Goal: Feedback & Contribution: Leave review/rating

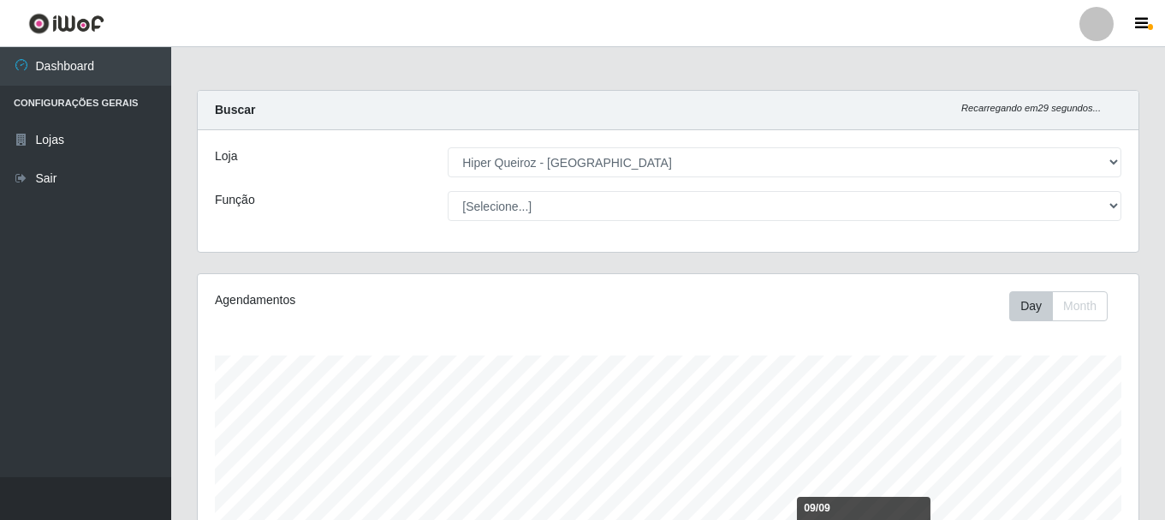
select select "513"
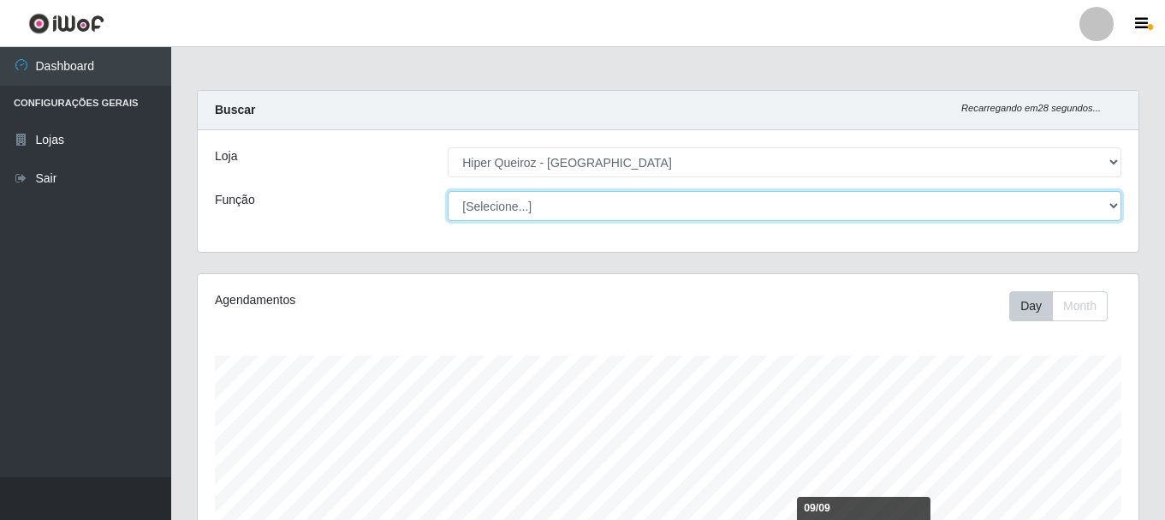
click at [561, 208] on select "[Selecione...] Embalador Embalador + Embalador ++ Operador de Caixa Operador de…" at bounding box center [785, 206] width 674 height 30
select select "1"
click at [448, 191] on select "[Selecione...] Embalador Embalador + Embalador ++ Operador de Caixa Operador de…" at bounding box center [785, 206] width 674 height 30
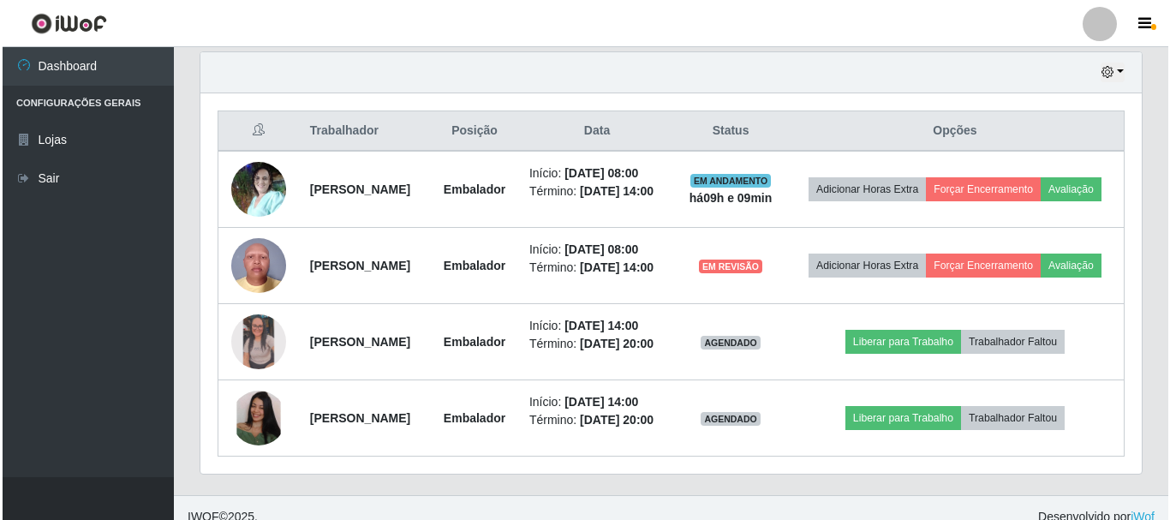
scroll to position [669, 0]
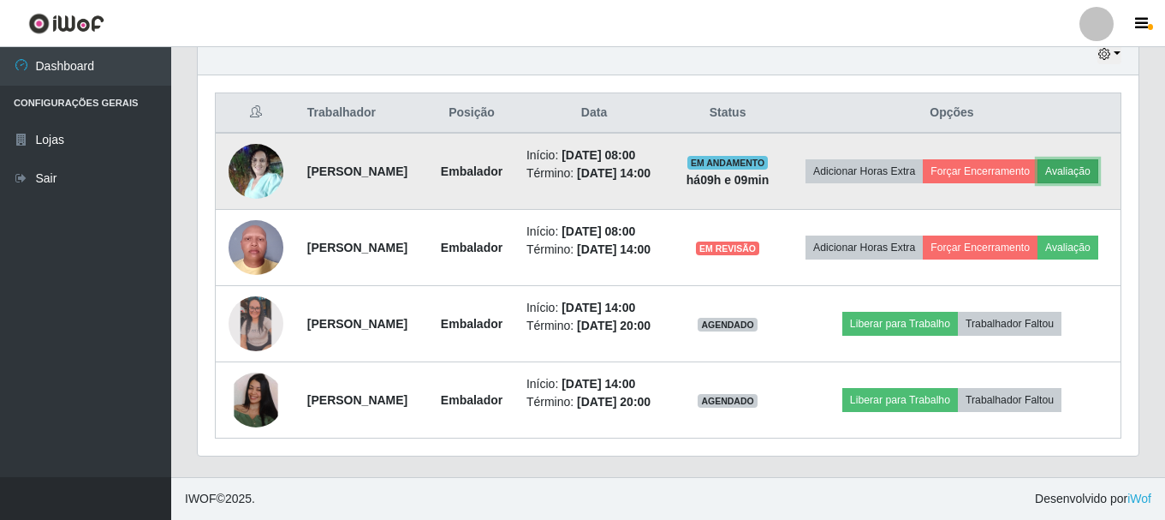
click at [1038, 159] on button "Avaliação" at bounding box center [1068, 171] width 61 height 24
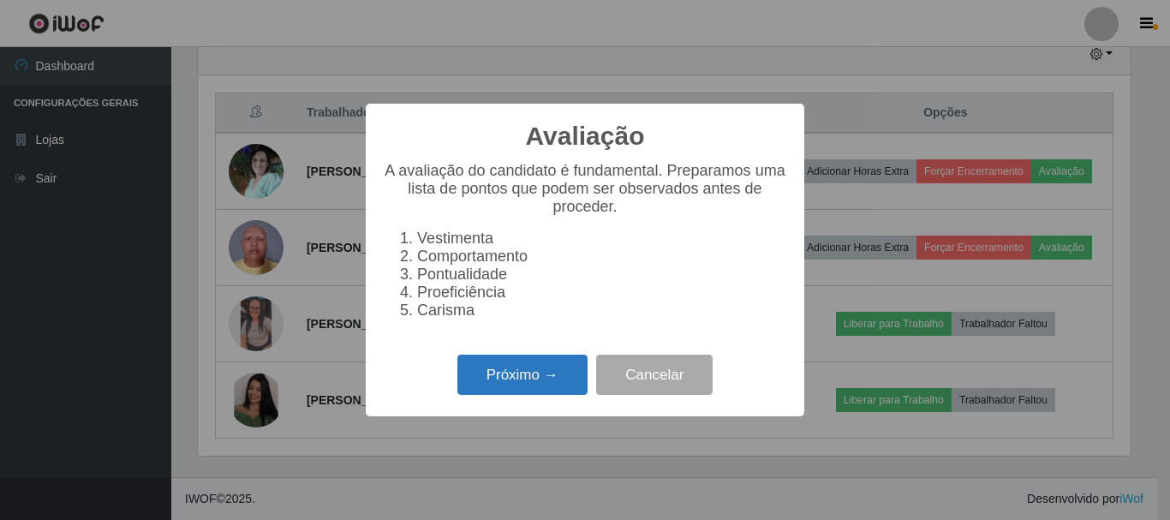
click at [529, 381] on button "Próximo →" at bounding box center [522, 374] width 130 height 40
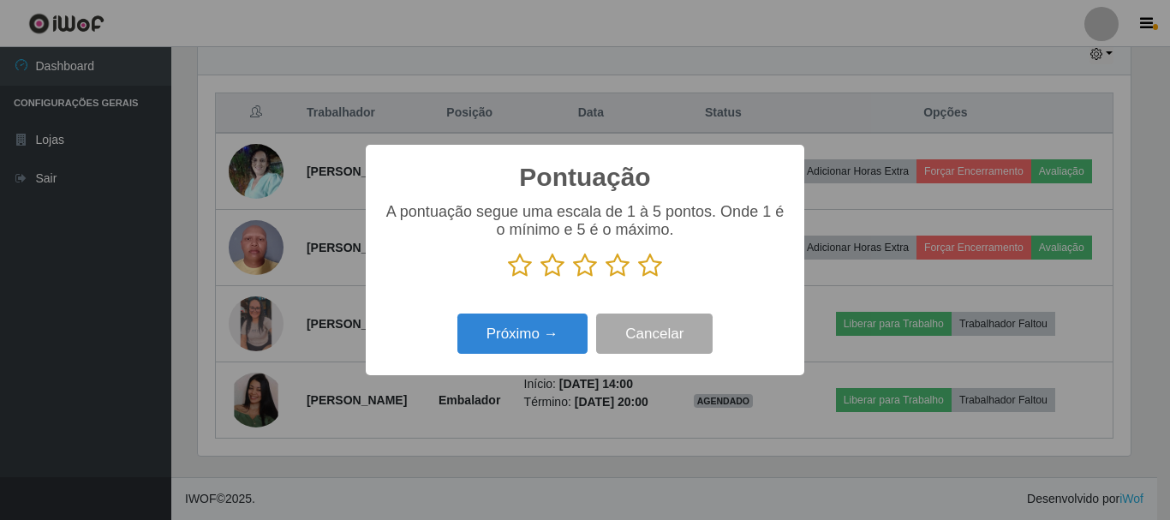
scroll to position [855835, 855258]
click at [649, 271] on icon at bounding box center [650, 266] width 24 height 26
click at [638, 278] on input "radio" at bounding box center [638, 278] width 0 height 0
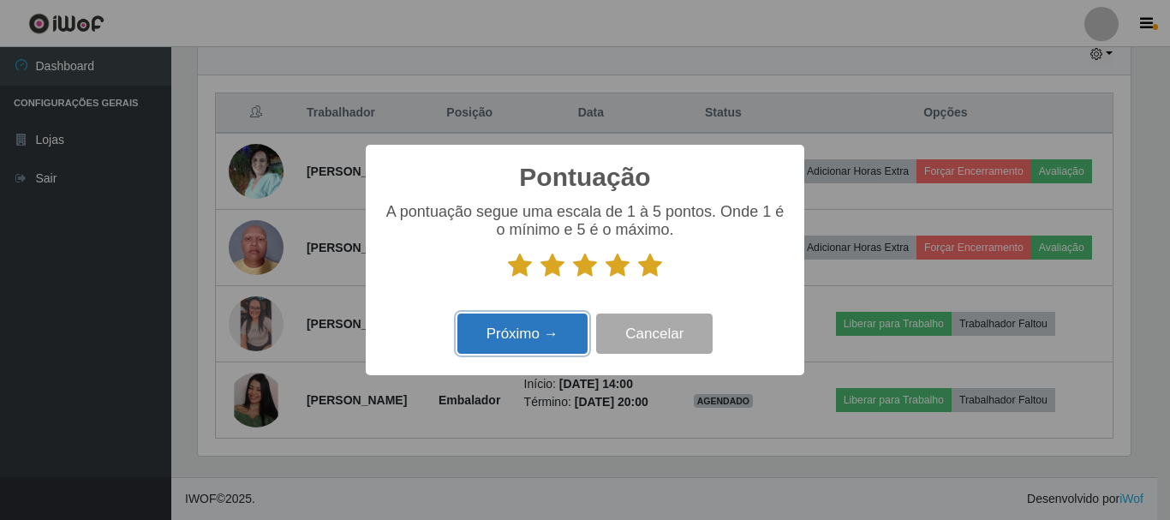
click at [547, 336] on button "Próximo →" at bounding box center [522, 333] width 130 height 40
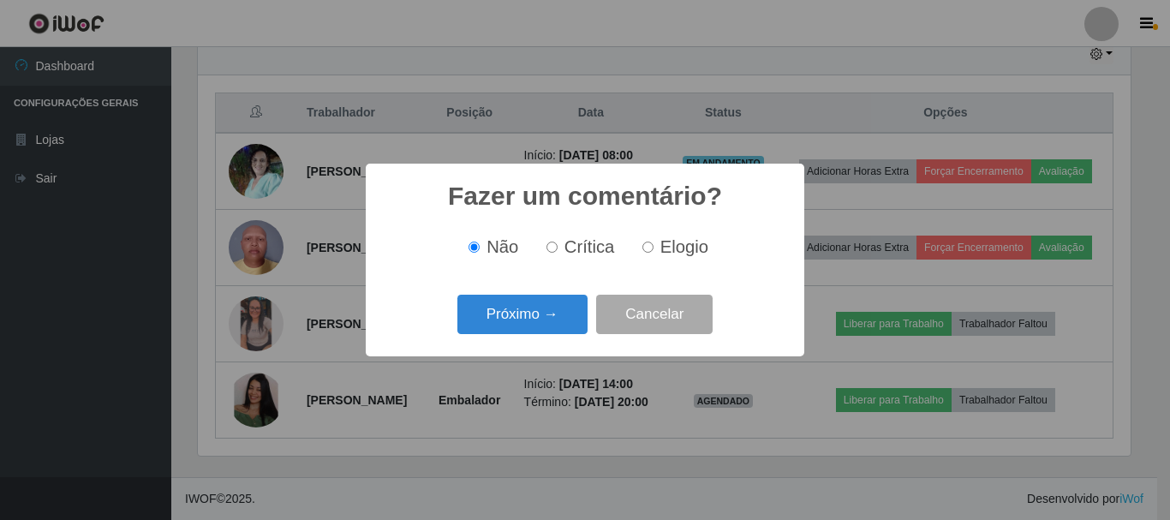
click at [647, 250] on input "Elogio" at bounding box center [647, 246] width 11 height 11
radio input "true"
click at [554, 304] on button "Próximo →" at bounding box center [522, 315] width 130 height 40
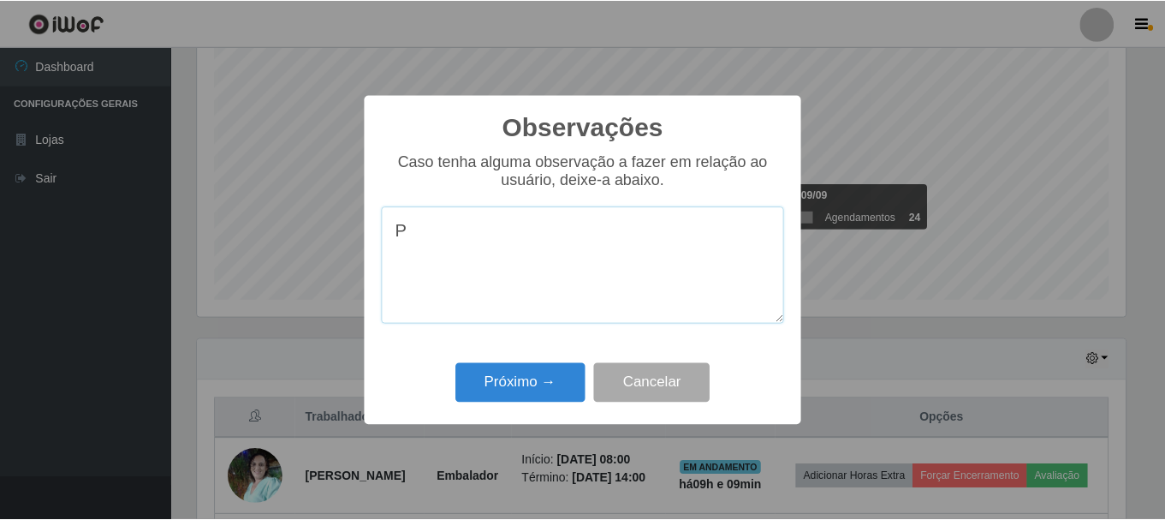
scroll to position [669, 0]
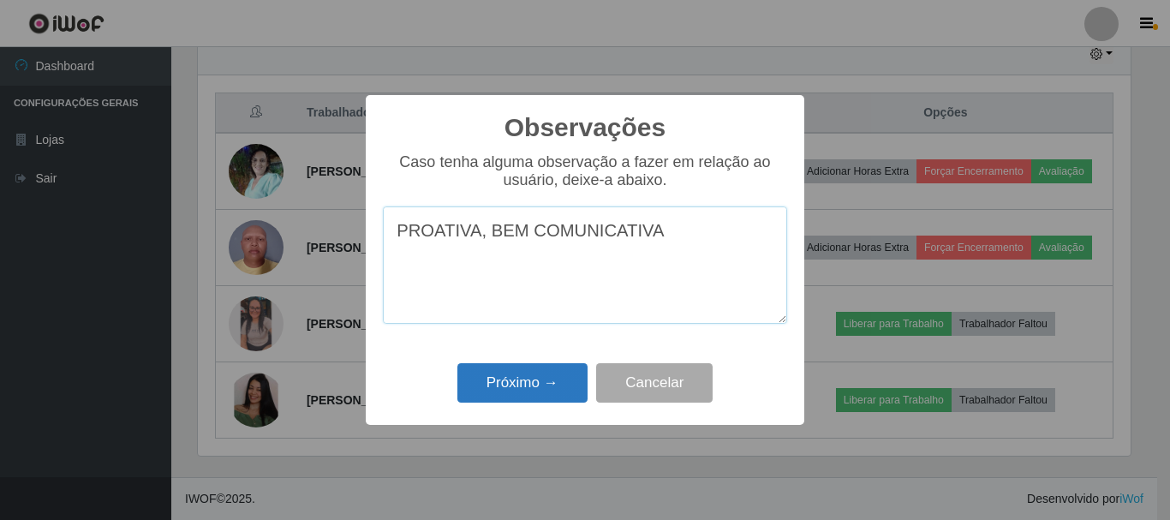
type textarea "PROATIVA, BEM COMUNICATIVA"
click at [514, 383] on button "Próximo →" at bounding box center [522, 383] width 130 height 40
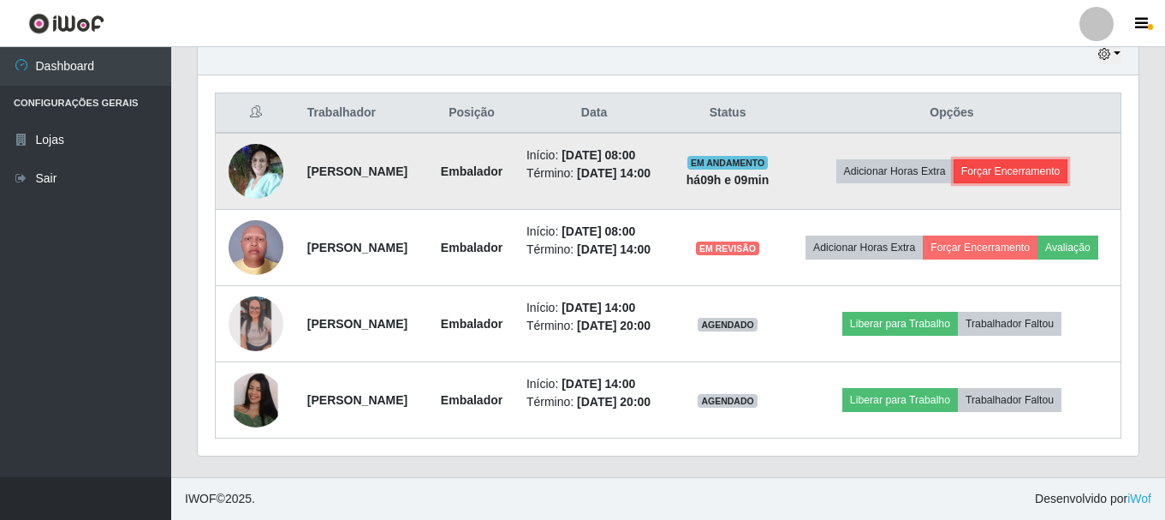
click at [1046, 159] on button "Forçar Encerramento" at bounding box center [1011, 171] width 115 height 24
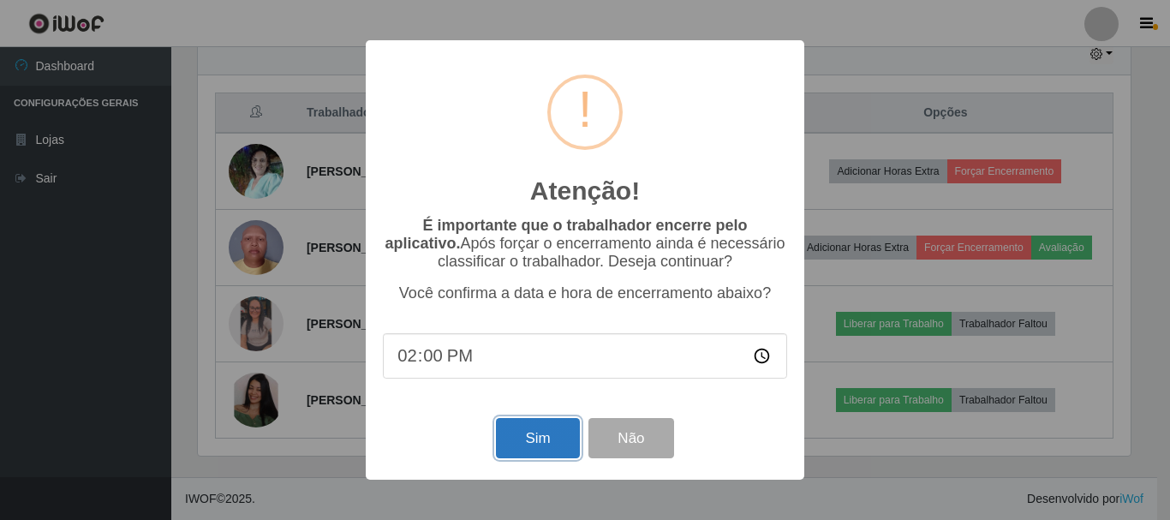
click at [543, 440] on button "Sim" at bounding box center [537, 438] width 83 height 40
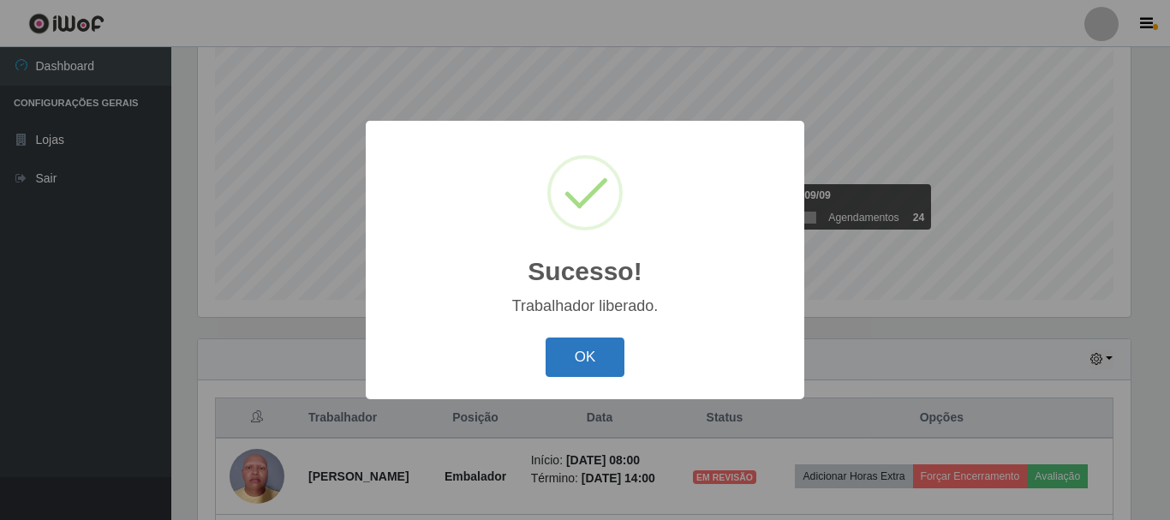
click at [571, 350] on button "OK" at bounding box center [585, 357] width 80 height 40
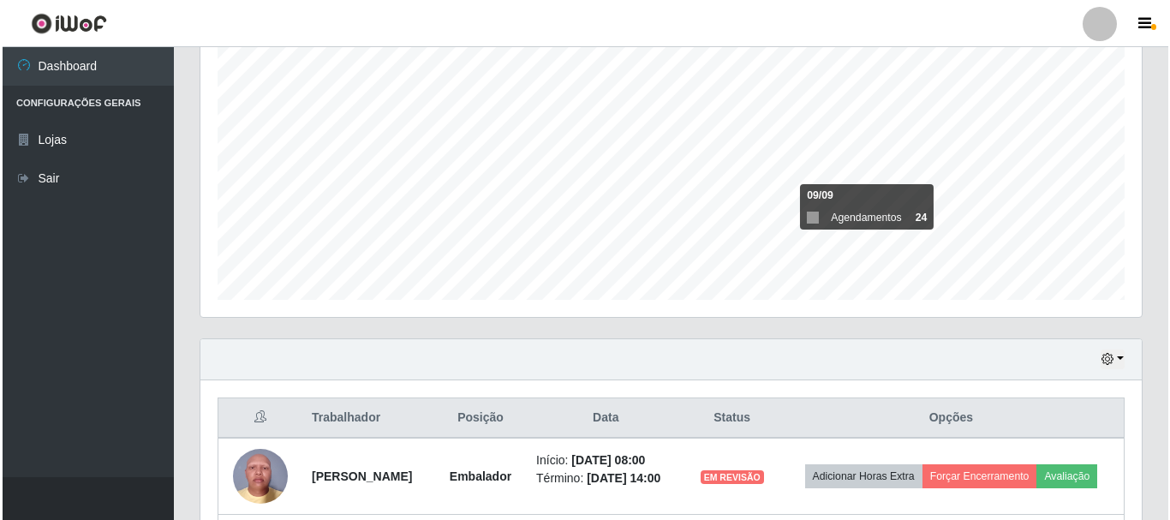
scroll to position [398, 0]
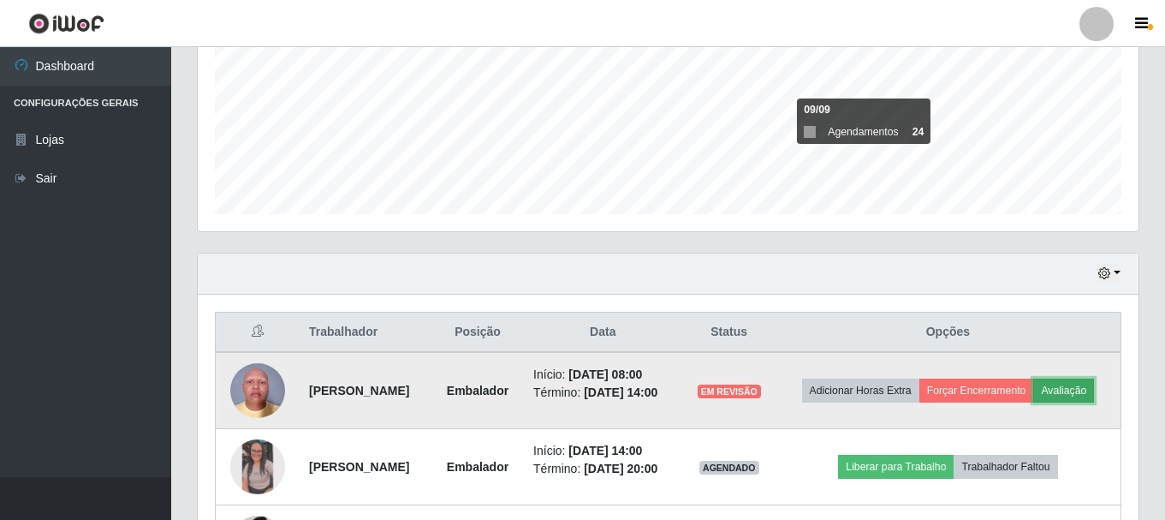
click at [1033, 402] on button "Avaliação" at bounding box center [1063, 390] width 61 height 24
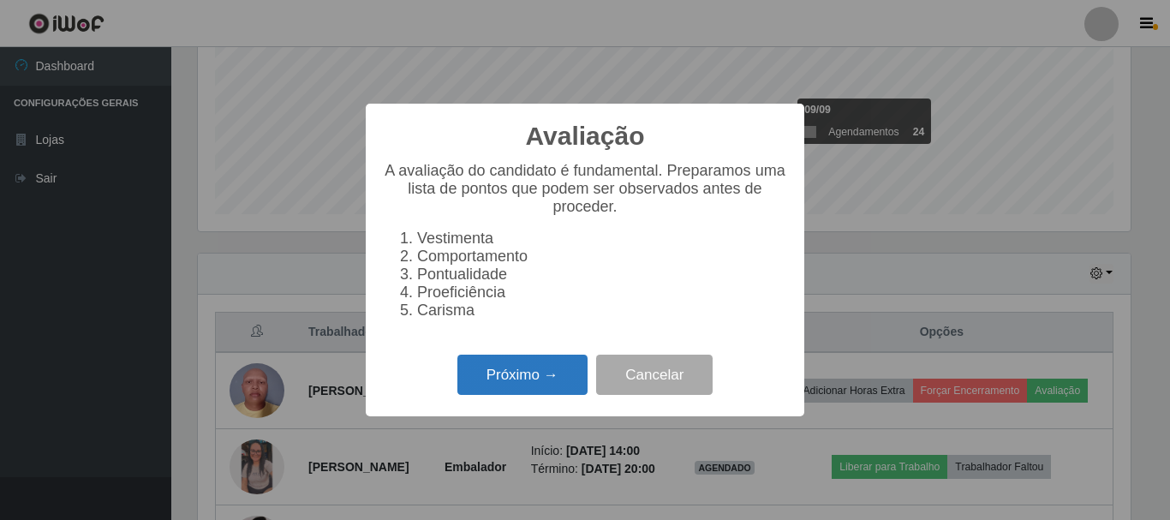
click at [514, 389] on button "Próximo →" at bounding box center [522, 374] width 130 height 40
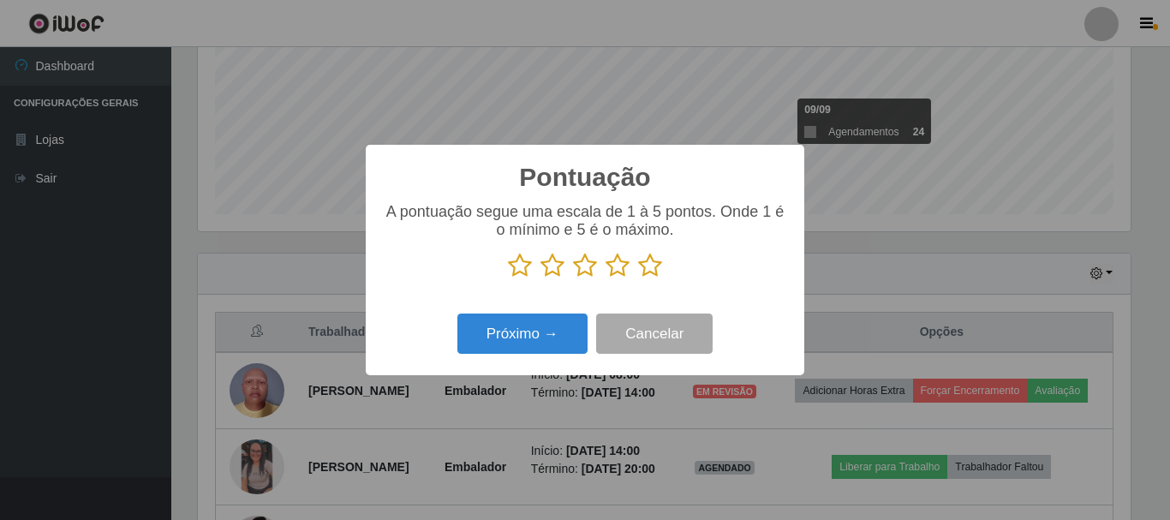
click at [647, 274] on icon at bounding box center [650, 266] width 24 height 26
click at [638, 278] on input "radio" at bounding box center [638, 278] width 0 height 0
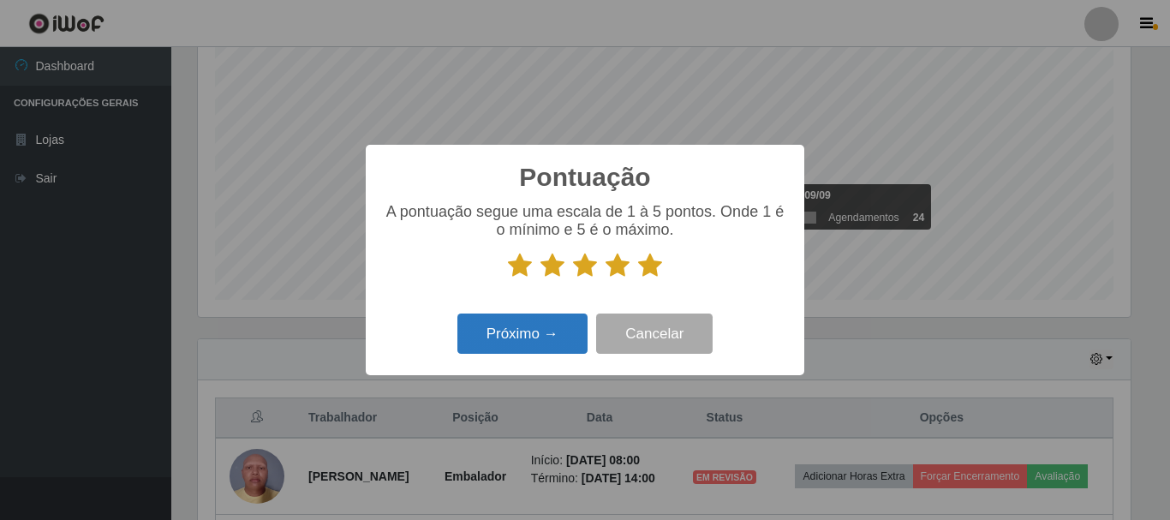
scroll to position [398, 0]
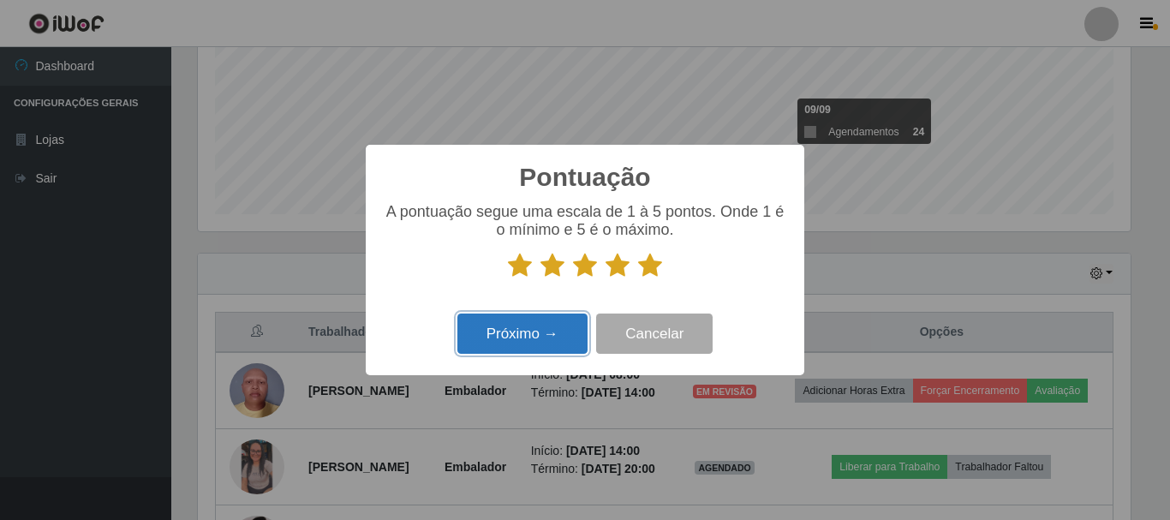
click at [548, 334] on button "Próximo →" at bounding box center [522, 333] width 130 height 40
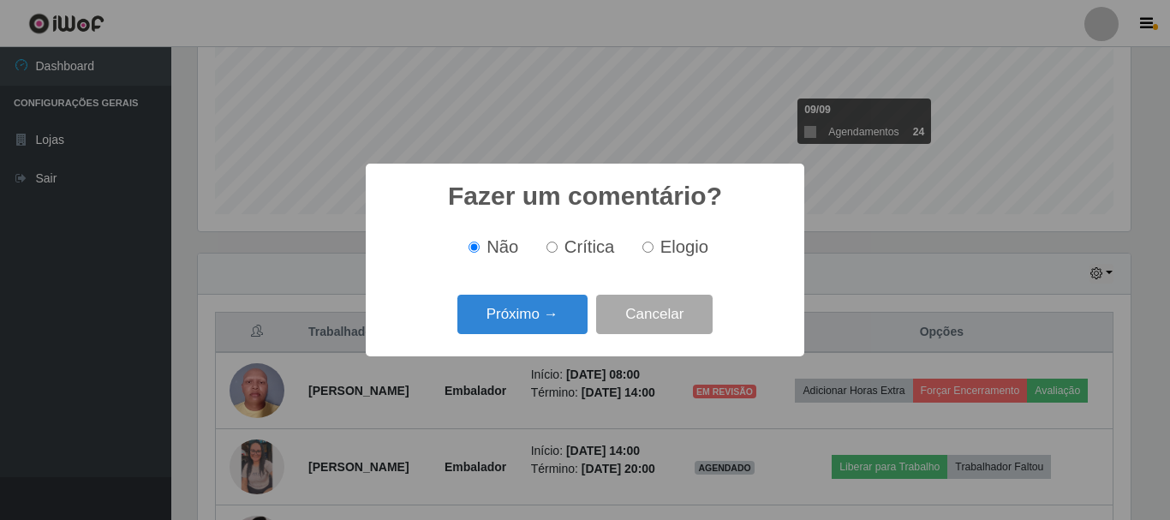
click at [649, 249] on input "Elogio" at bounding box center [647, 246] width 11 height 11
radio input "true"
click at [532, 318] on button "Próximo →" at bounding box center [522, 315] width 130 height 40
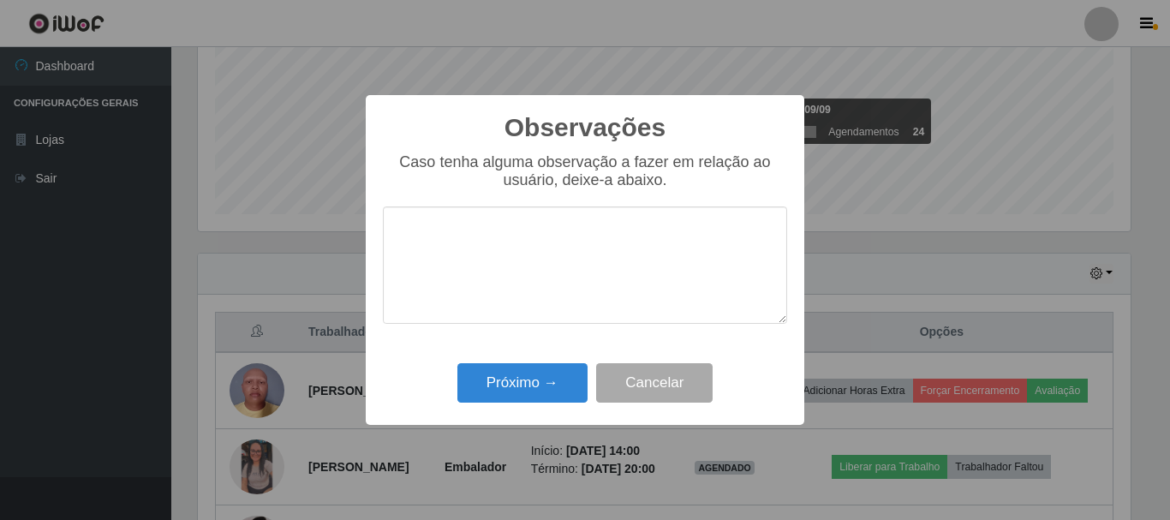
click at [496, 252] on textarea at bounding box center [585, 264] width 404 height 117
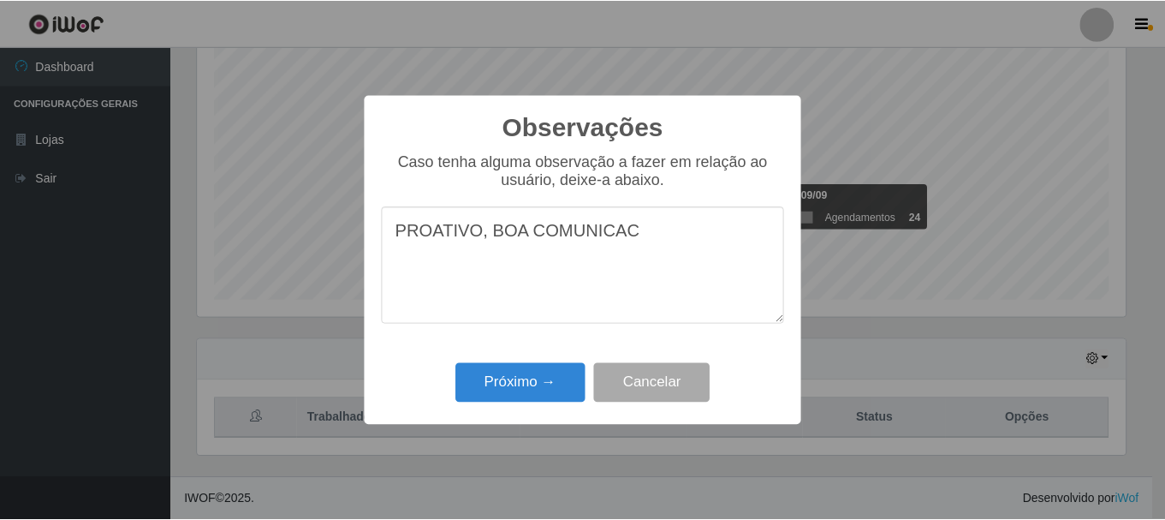
scroll to position [398, 0]
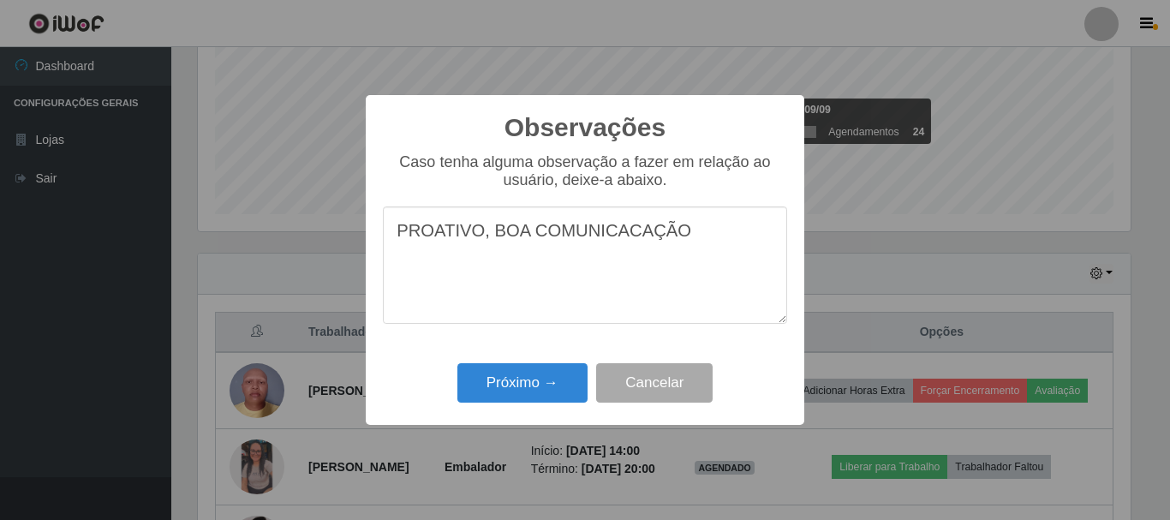
click at [627, 234] on textarea "PROATIVO, BOA COMUNICACAÇÃO" at bounding box center [585, 264] width 404 height 117
type textarea "PROATIVO, BOA COMUNICAÇÃO"
click at [516, 390] on button "Próximo →" at bounding box center [522, 383] width 130 height 40
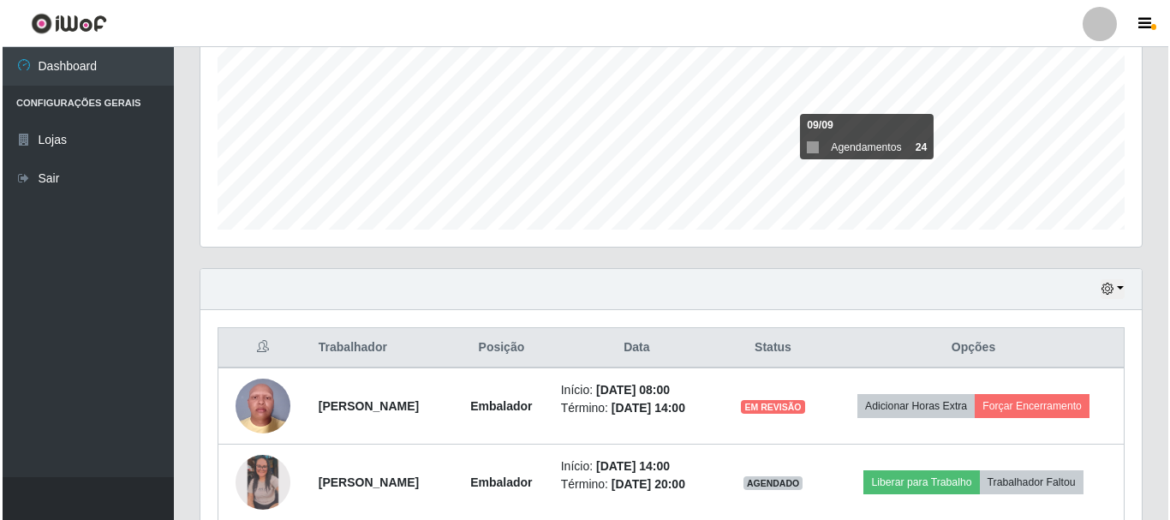
scroll to position [484, 0]
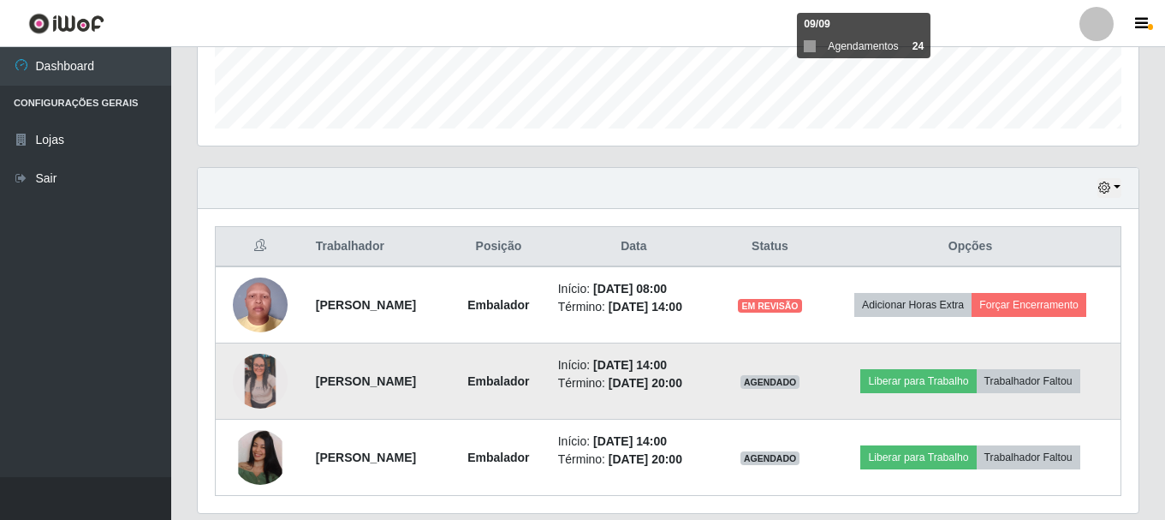
click at [247, 380] on img at bounding box center [260, 381] width 55 height 55
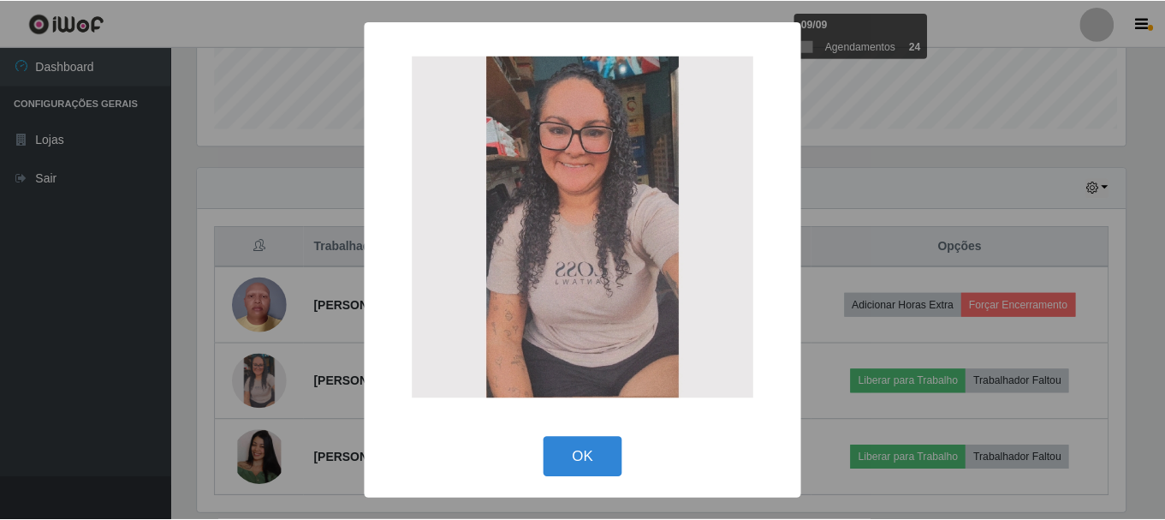
scroll to position [355, 932]
click at [311, 360] on div "× OK Cancel" at bounding box center [585, 260] width 1170 height 520
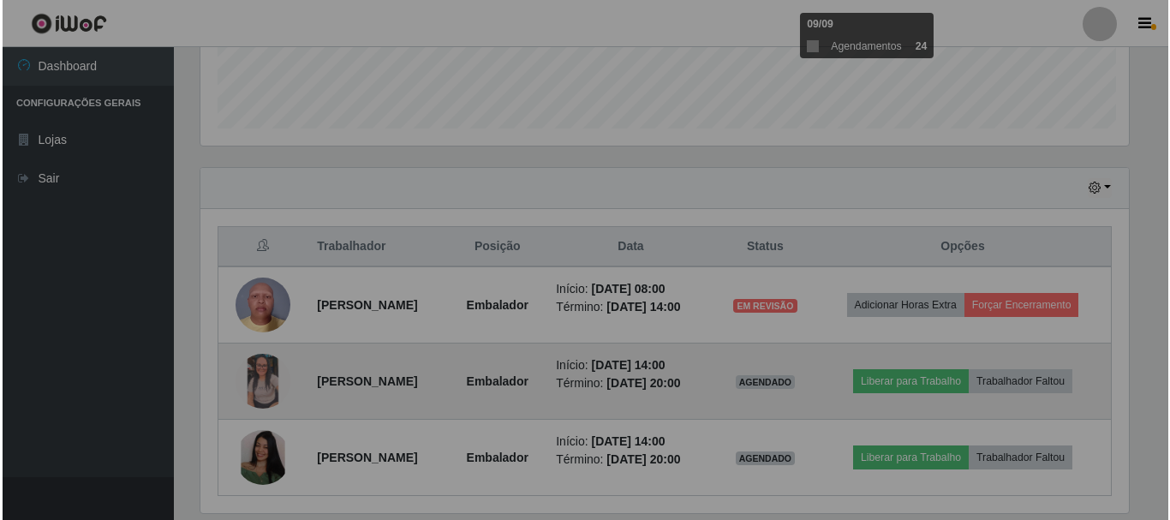
scroll to position [355, 941]
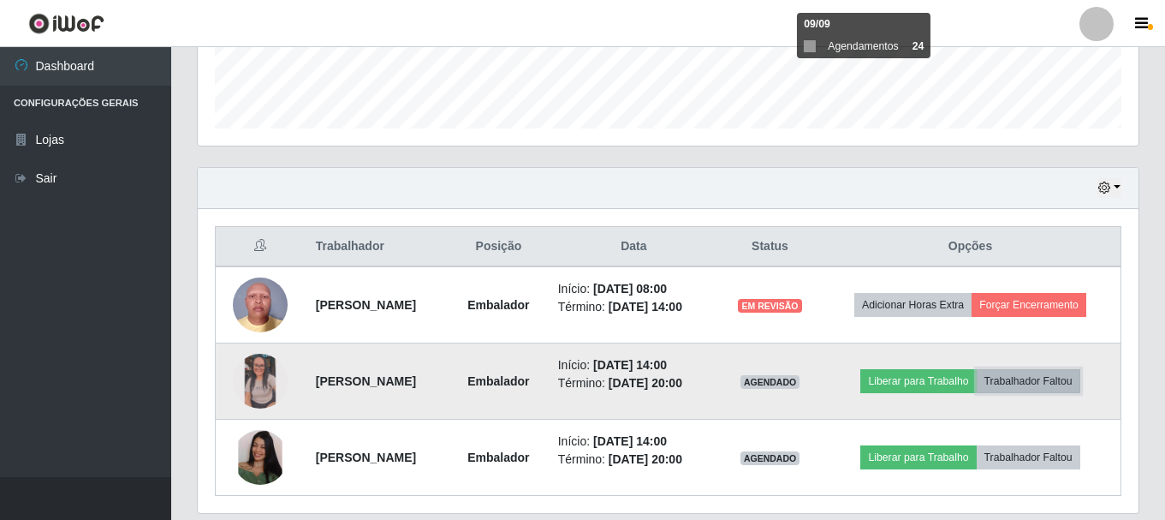
click at [1061, 380] on button "Trabalhador Faltou" at bounding box center [1029, 381] width 104 height 24
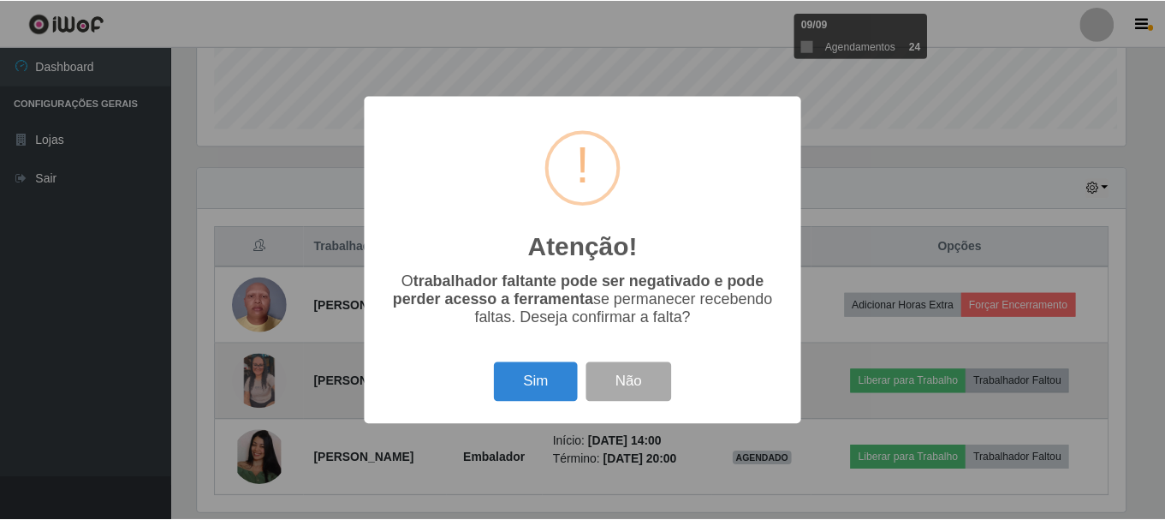
scroll to position [355, 932]
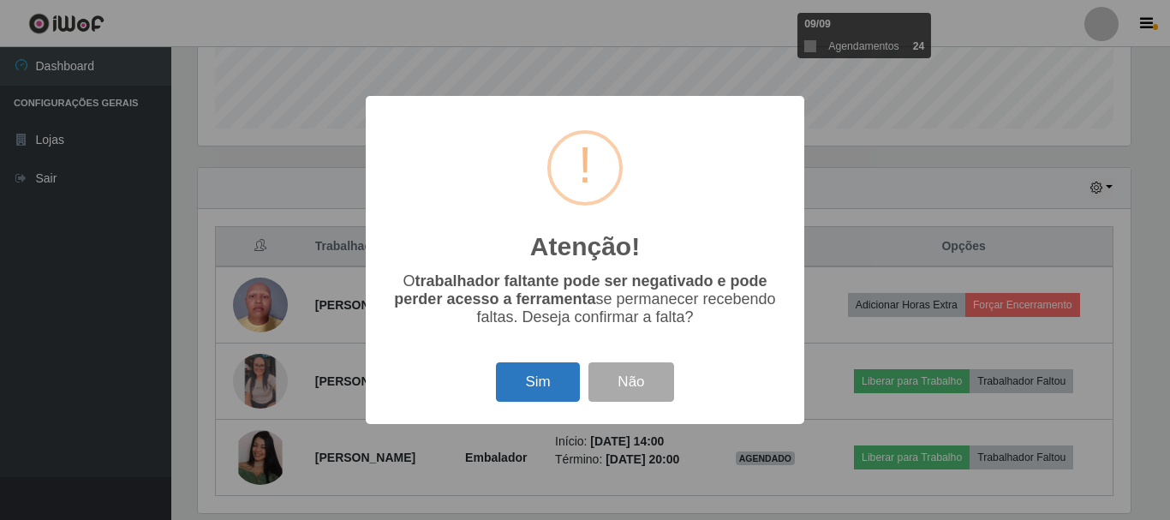
click at [527, 382] on button "Sim" at bounding box center [537, 382] width 83 height 40
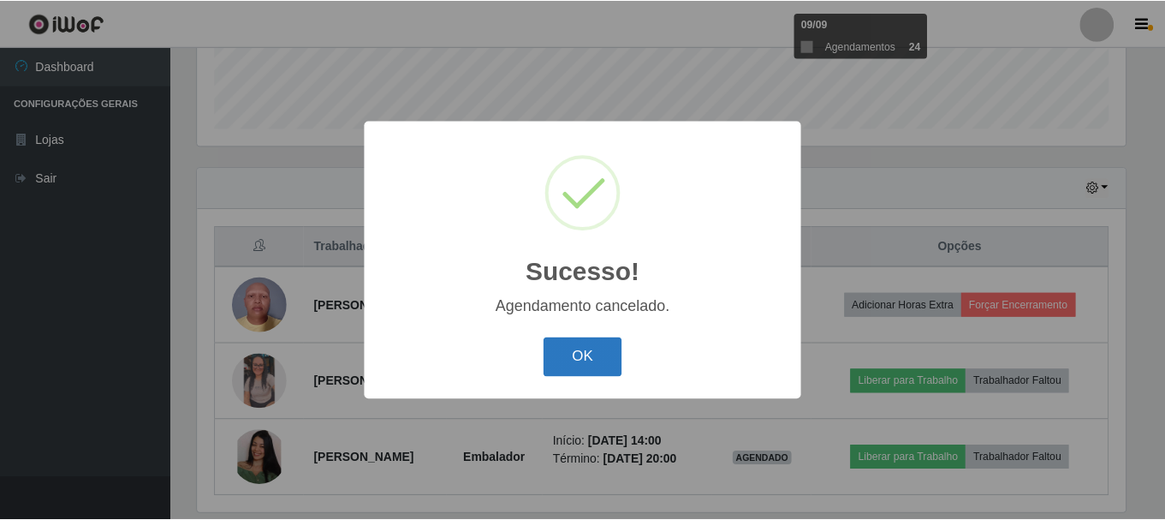
scroll to position [465, 0]
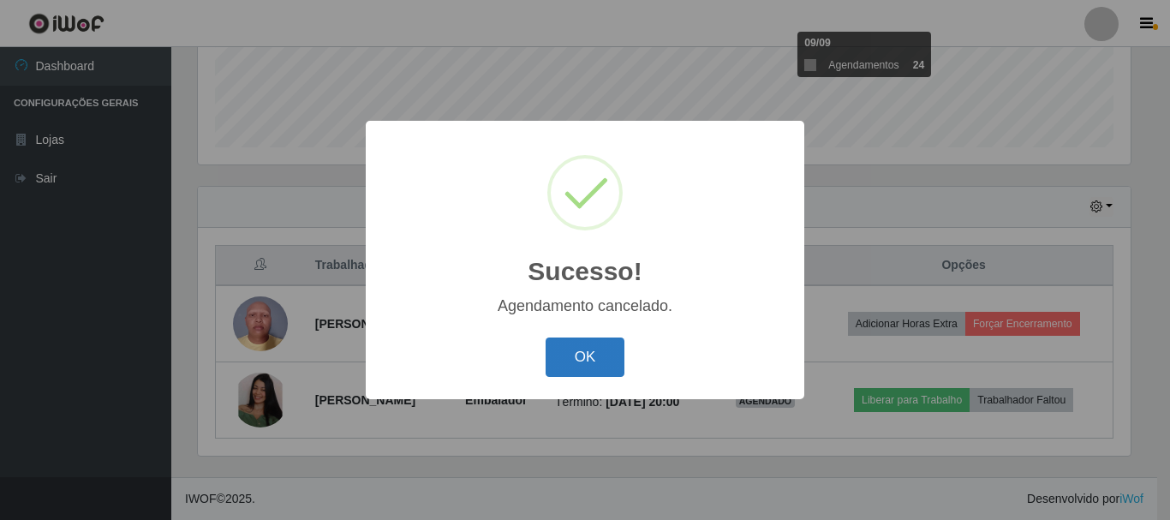
click at [573, 348] on button "OK" at bounding box center [585, 357] width 80 height 40
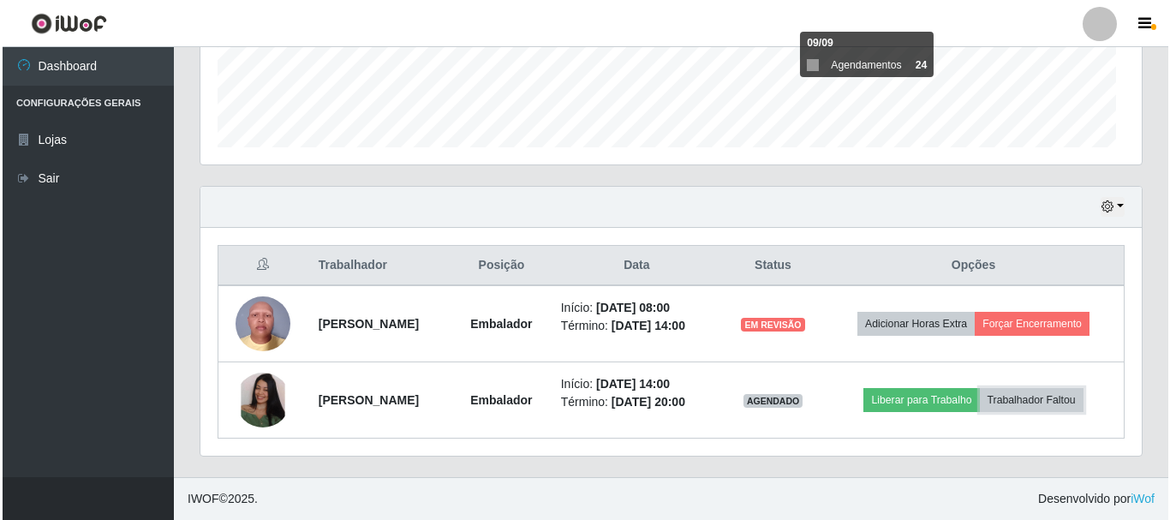
scroll to position [355, 941]
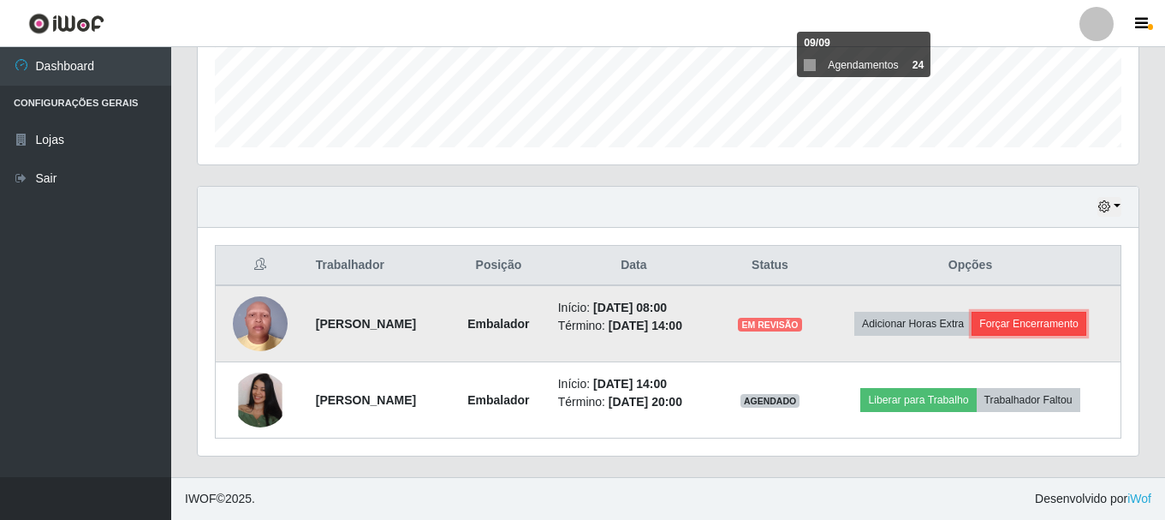
click at [1049, 324] on button "Forçar Encerramento" at bounding box center [1029, 324] width 115 height 24
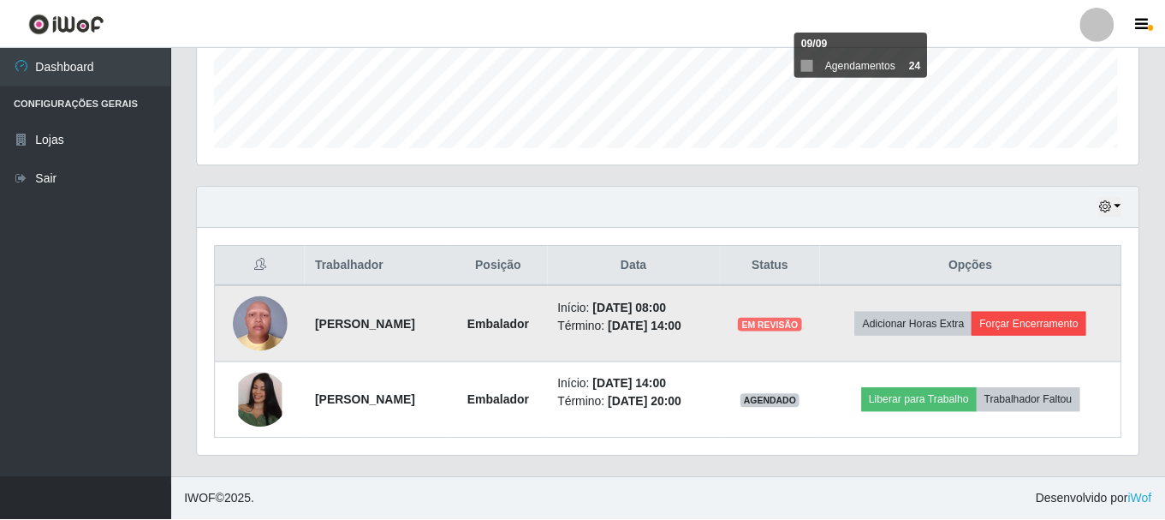
scroll to position [355, 932]
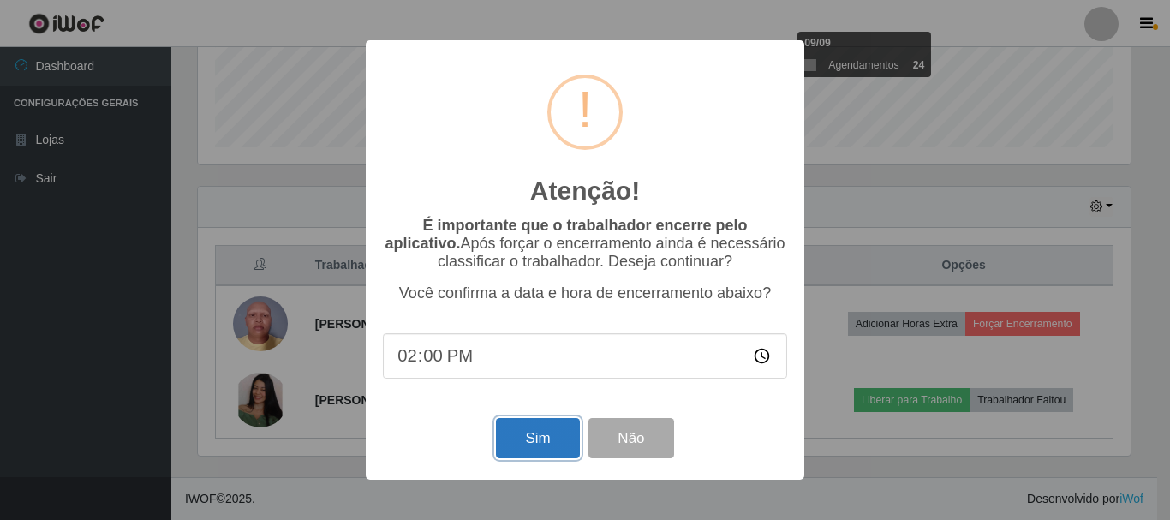
click at [547, 444] on button "Sim" at bounding box center [537, 438] width 83 height 40
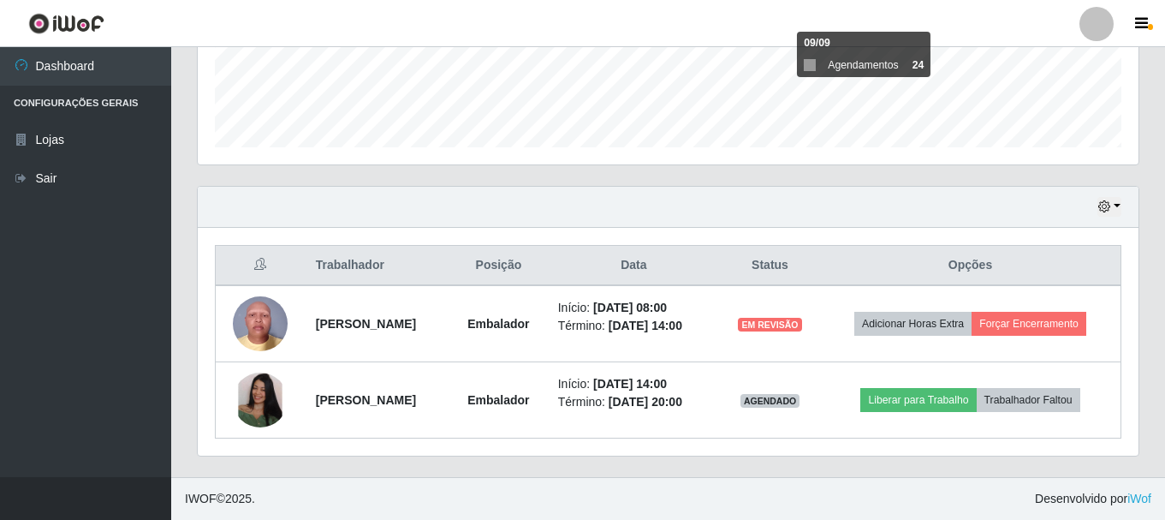
scroll to position [0, 0]
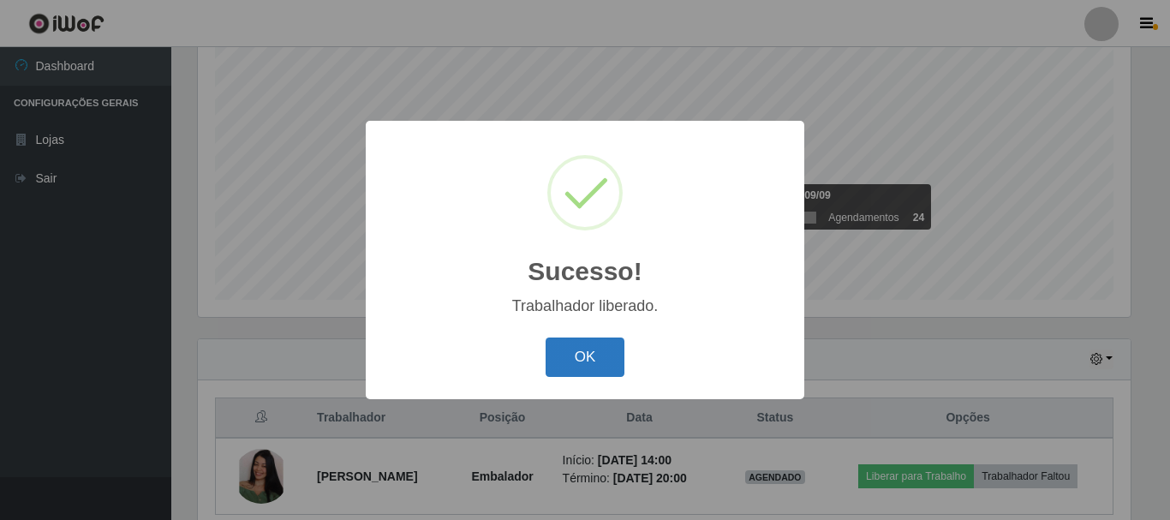
click at [600, 364] on button "OK" at bounding box center [585, 357] width 80 height 40
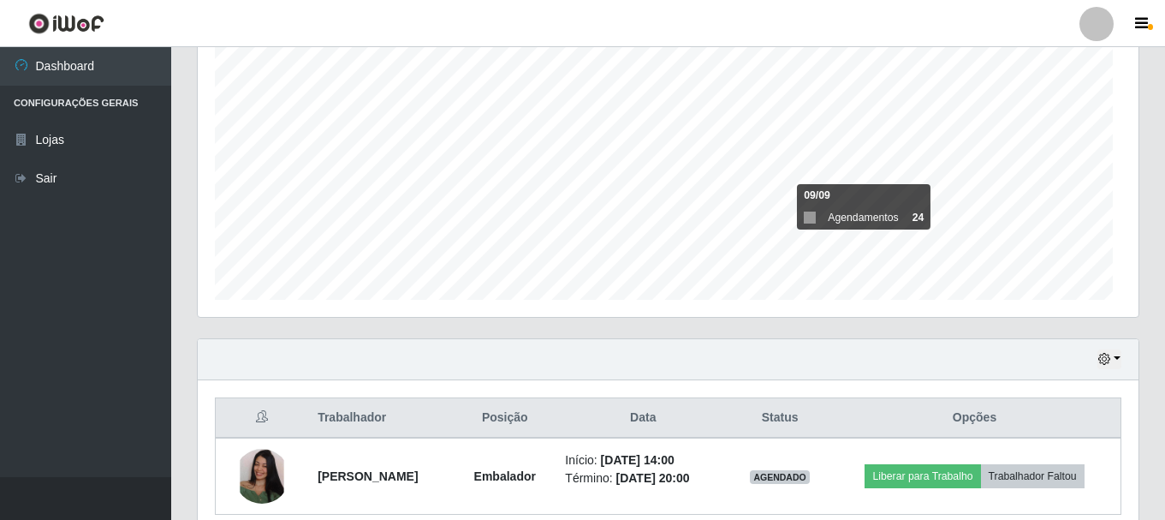
scroll to position [855835, 855249]
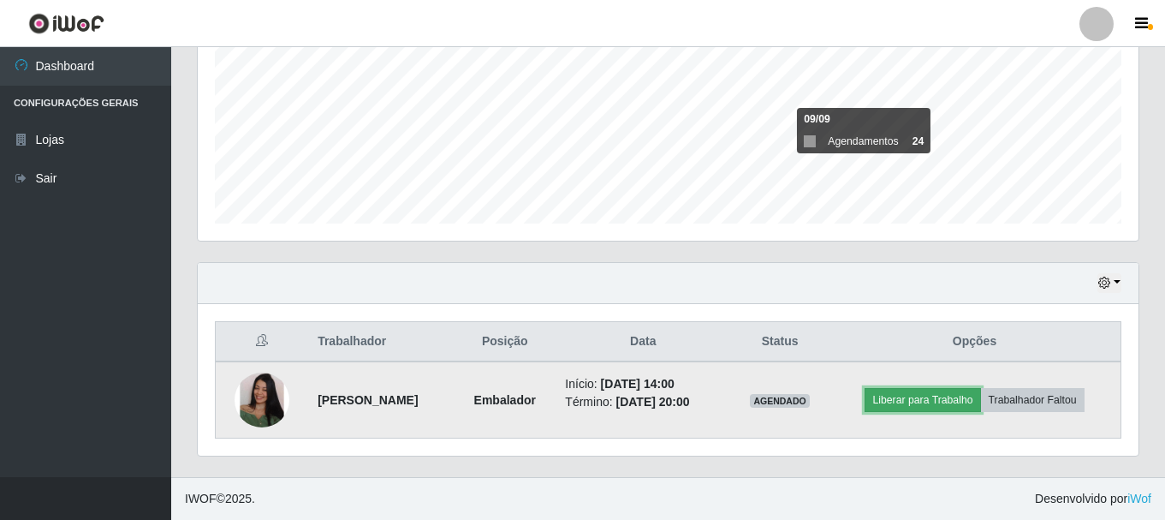
click at [909, 399] on button "Liberar para Trabalho" at bounding box center [923, 400] width 116 height 24
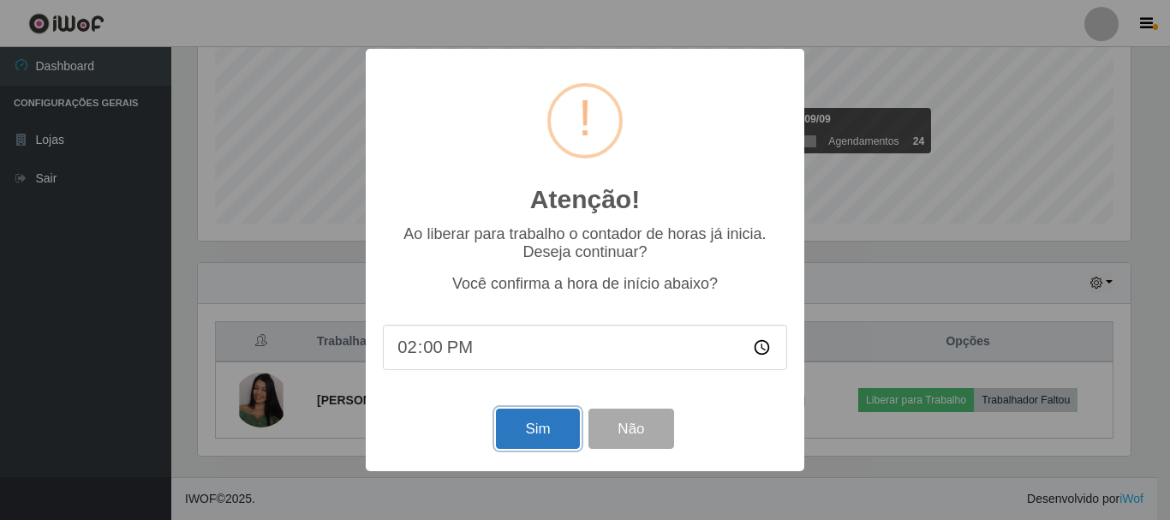
click at [551, 442] on button "Sim" at bounding box center [537, 428] width 83 height 40
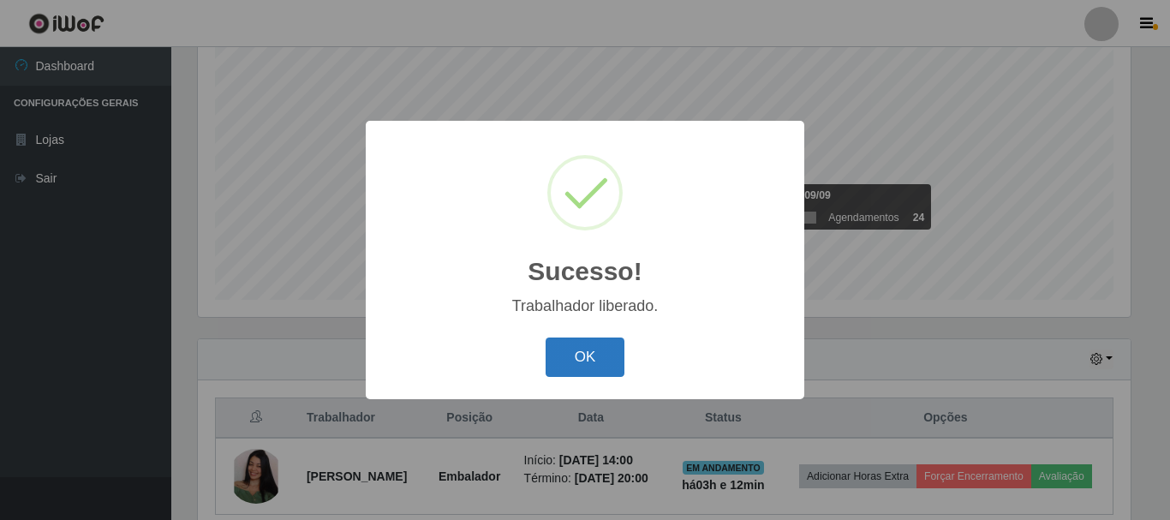
click at [591, 359] on button "OK" at bounding box center [585, 357] width 80 height 40
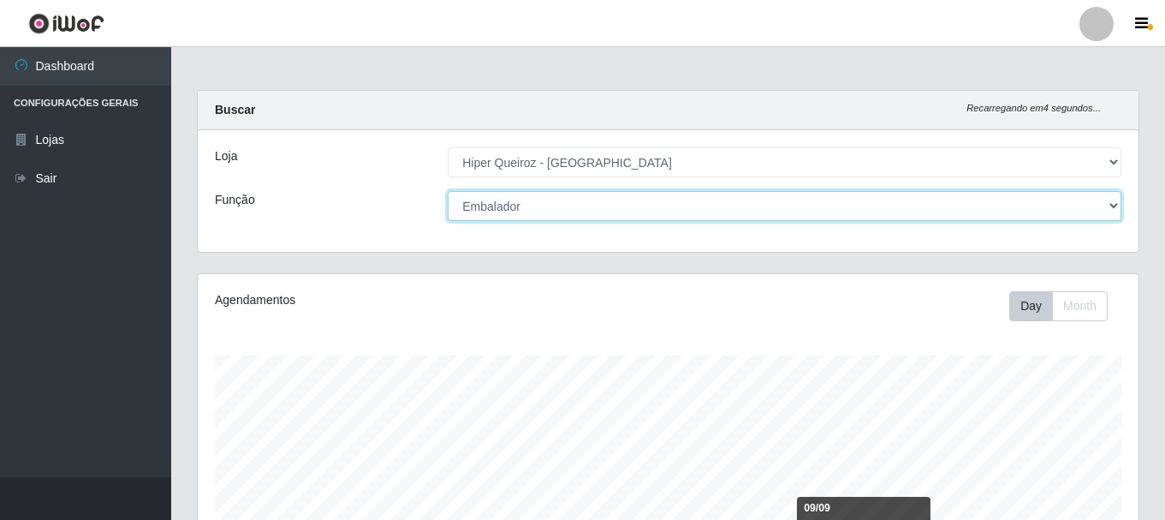
click at [489, 203] on select "[Selecione...] Embalador Embalador + Embalador ++ Operador de Caixa Operador de…" at bounding box center [785, 206] width 674 height 30
select select "22"
click at [448, 191] on select "[Selecione...] Embalador Embalador + Embalador ++ Operador de Caixa Operador de…" at bounding box center [785, 206] width 674 height 30
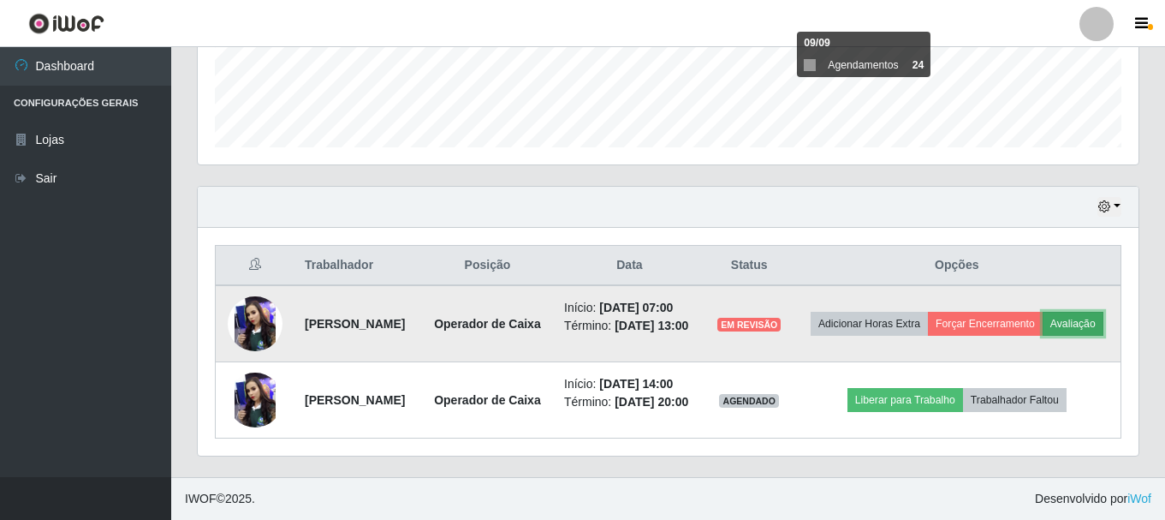
click at [1043, 322] on button "Avaliação" at bounding box center [1073, 324] width 61 height 24
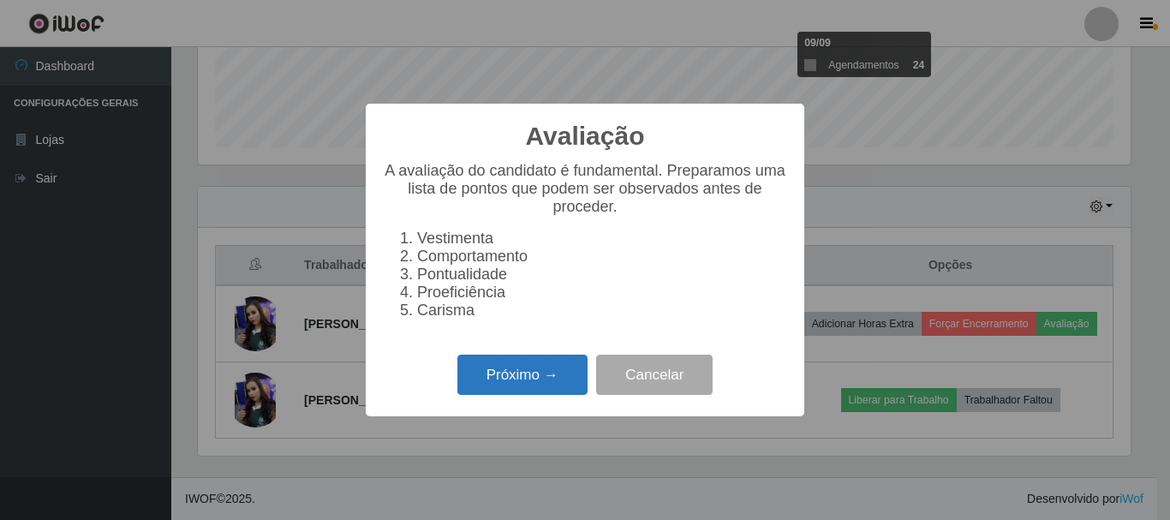
click at [533, 379] on button "Próximo →" at bounding box center [522, 374] width 130 height 40
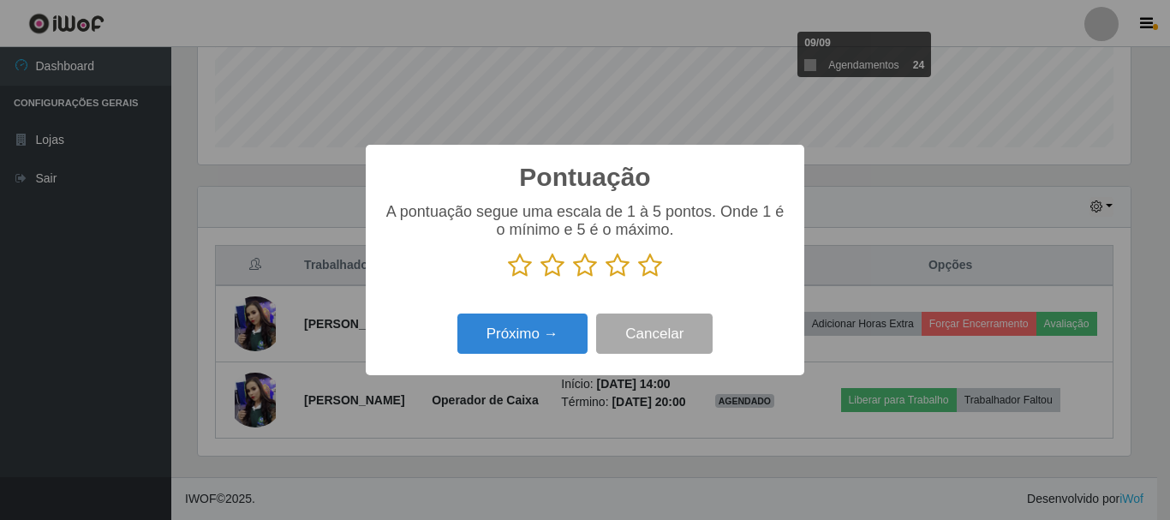
click at [591, 268] on icon at bounding box center [585, 266] width 24 height 26
click at [573, 278] on input "radio" at bounding box center [573, 278] width 0 height 0
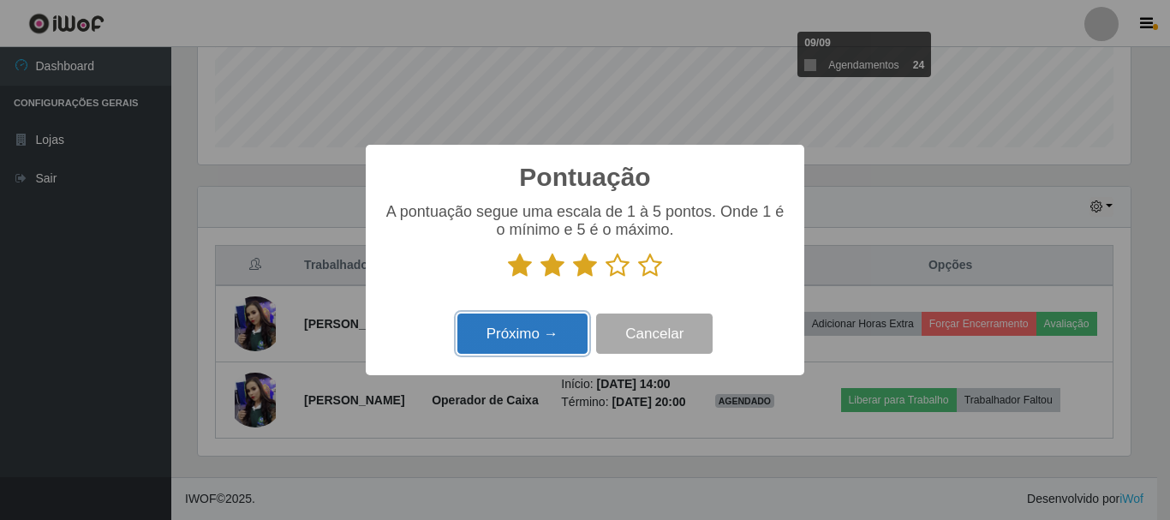
click at [543, 343] on button "Próximo →" at bounding box center [522, 333] width 130 height 40
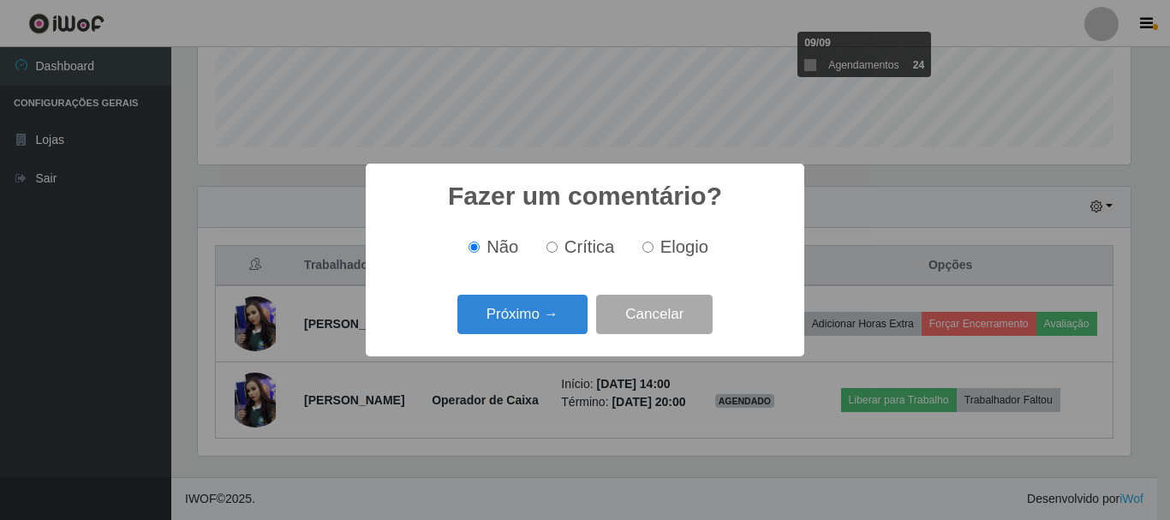
click at [646, 250] on input "Elogio" at bounding box center [647, 246] width 11 height 11
radio input "true"
click at [534, 315] on button "Próximo →" at bounding box center [522, 315] width 130 height 40
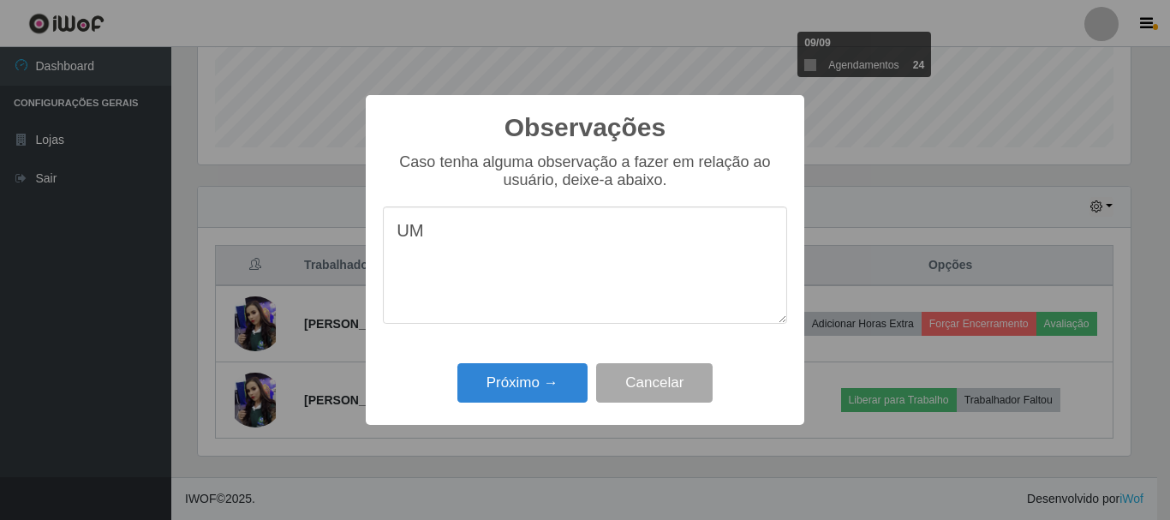
type textarea "U"
type textarea "P"
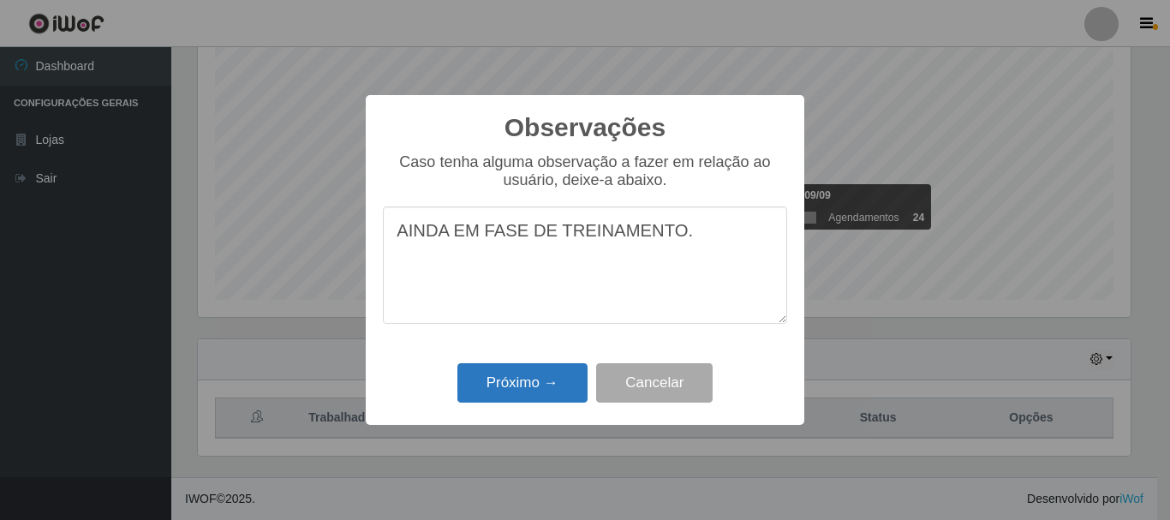
type textarea "AINDA EM FASE DE TREINAMENTO."
click at [515, 380] on button "Próximo →" at bounding box center [522, 383] width 130 height 40
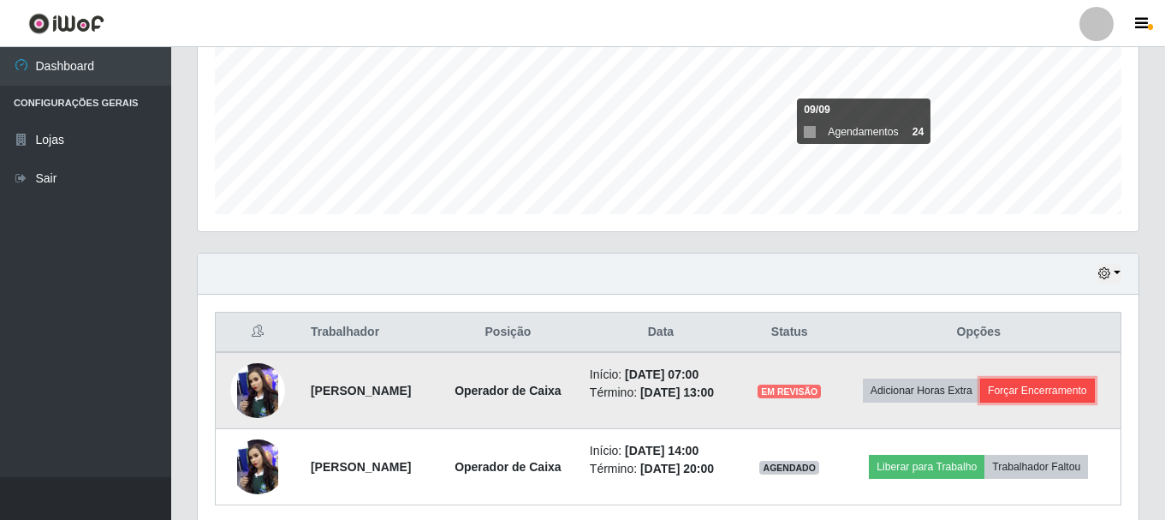
click at [1006, 402] on button "Forçar Encerramento" at bounding box center [1037, 390] width 115 height 24
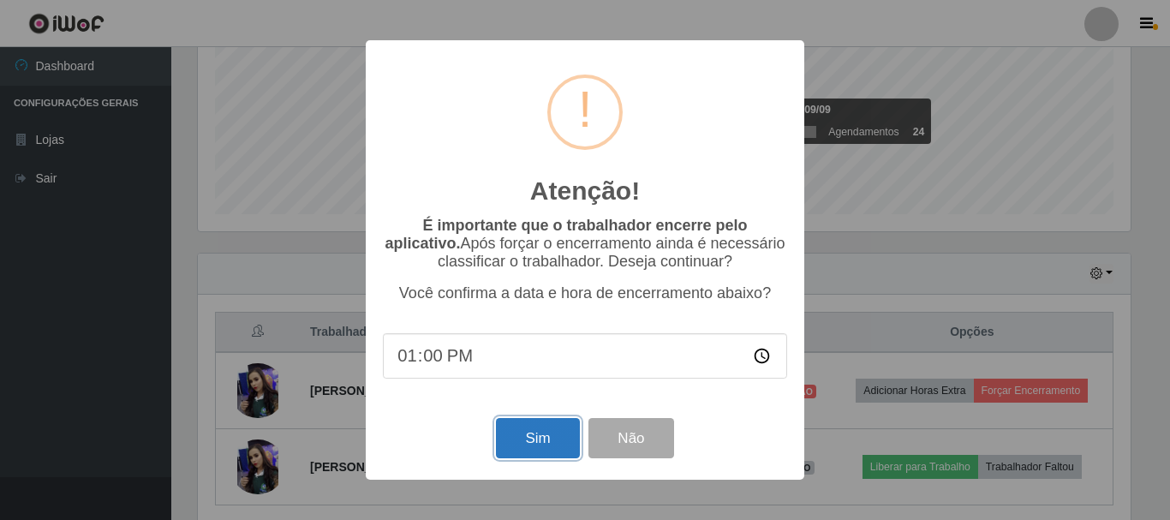
click at [528, 445] on button "Sim" at bounding box center [537, 438] width 83 height 40
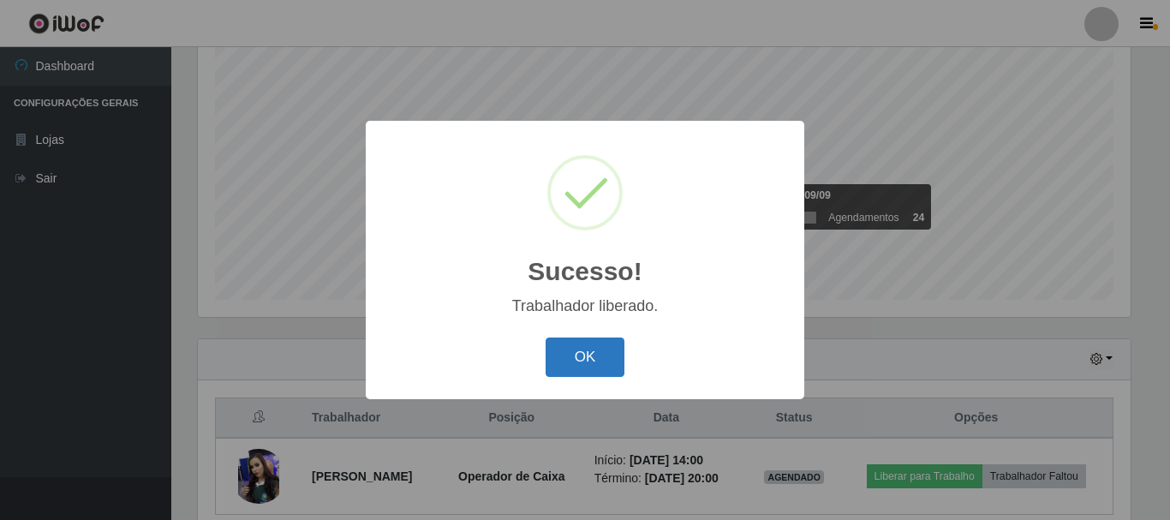
click at [568, 358] on button "OK" at bounding box center [585, 357] width 80 height 40
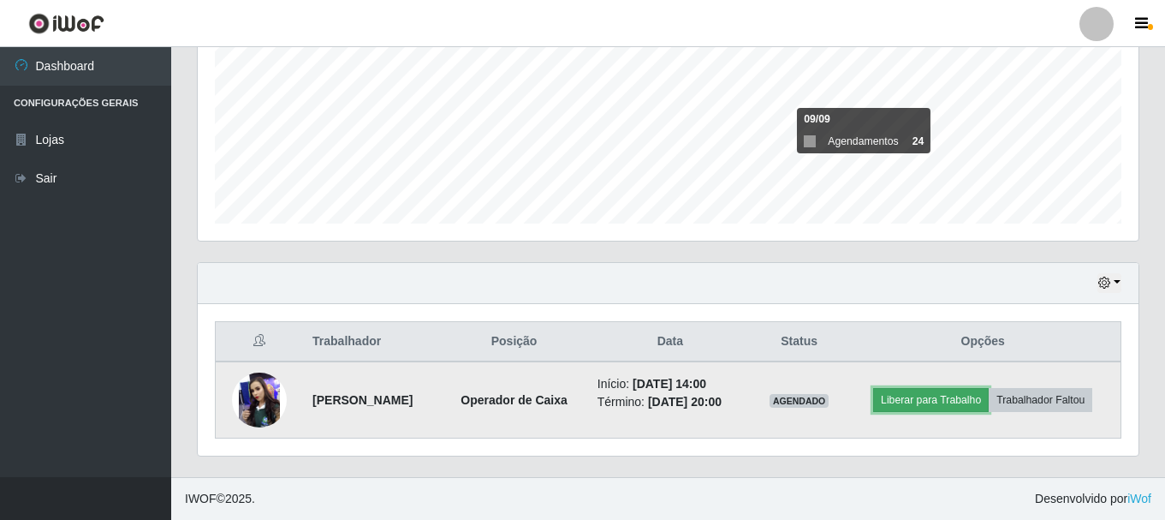
click at [938, 402] on button "Liberar para Trabalho" at bounding box center [931, 400] width 116 height 24
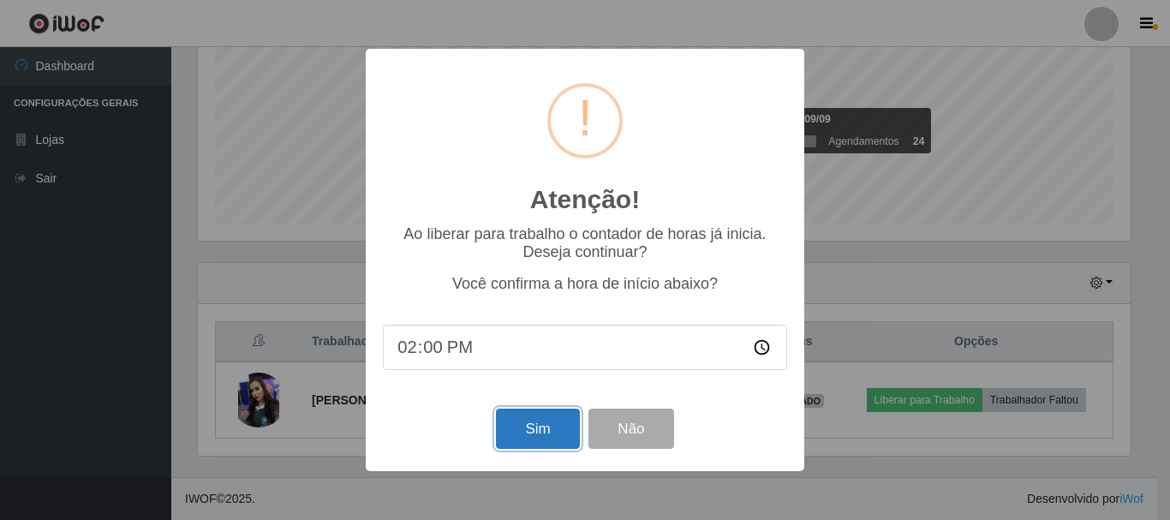
click at [533, 437] on button "Sim" at bounding box center [537, 428] width 83 height 40
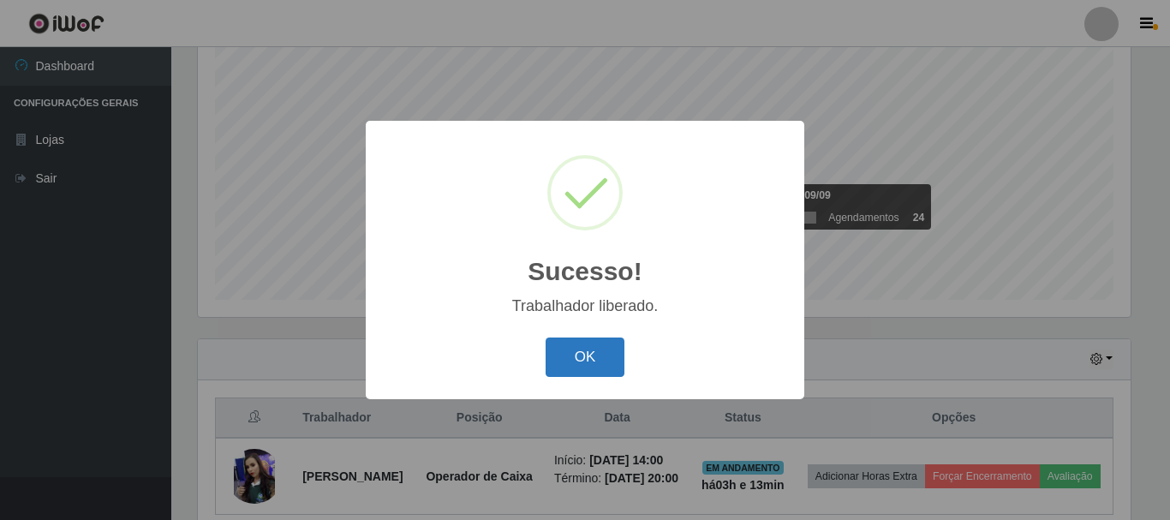
click at [578, 352] on button "OK" at bounding box center [585, 357] width 80 height 40
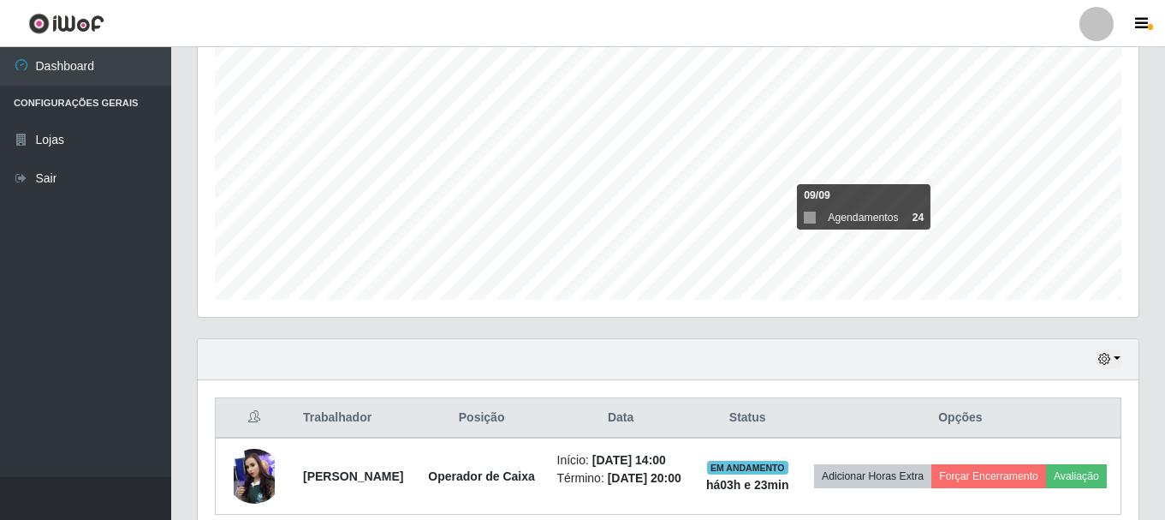
scroll to position [420, 0]
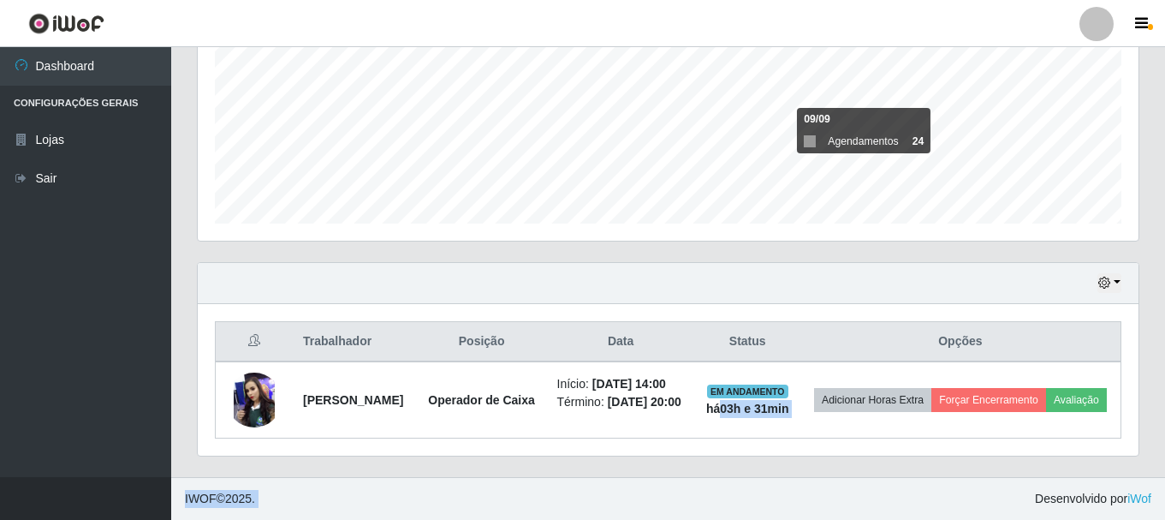
click at [674, 519] on html "Perfil Alterar Senha Sair Dashboard Configurações Gerais Lojas Sair Carregando.…" at bounding box center [582, 65] width 1165 height 908
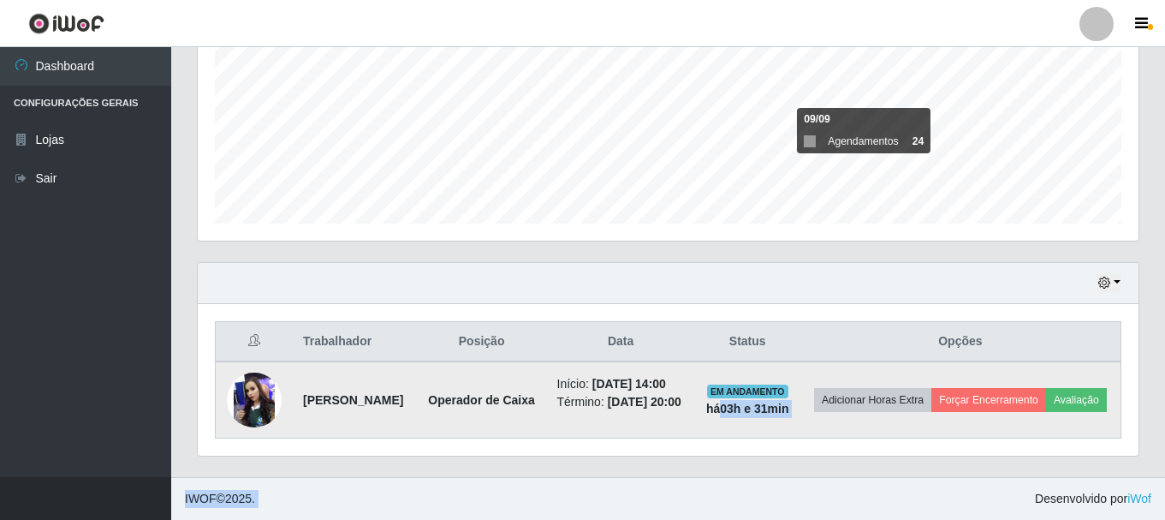
click at [617, 407] on div "Carregando... Buscar Recarregando em 30 segundos... Loja [Selecione...] Hiper Q…" at bounding box center [668, 89] width 943 height 776
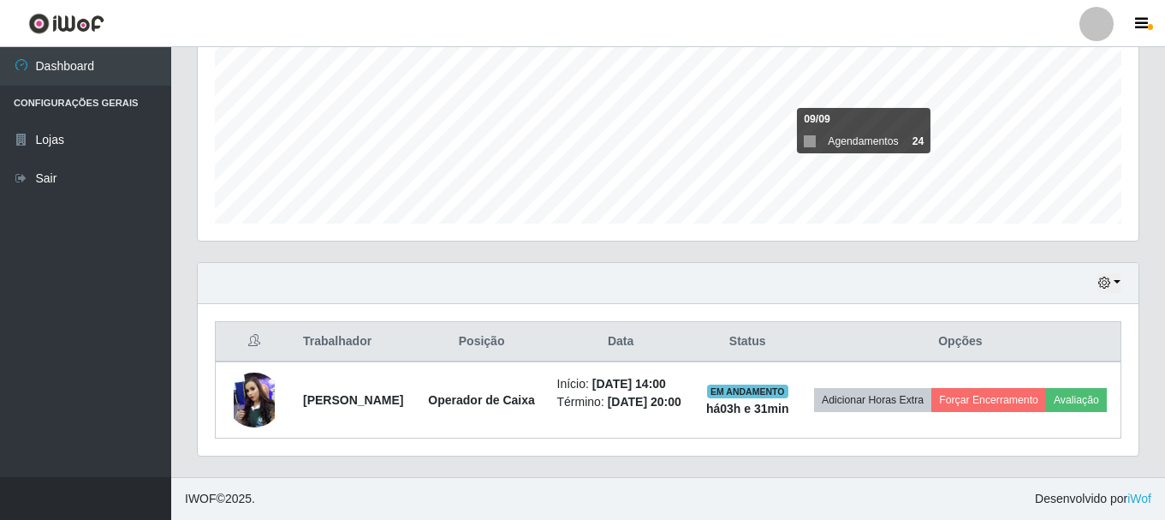
click at [545, 263] on div "Hoje 1 dia 3 dias 1 Semana Não encerrados" at bounding box center [668, 283] width 941 height 41
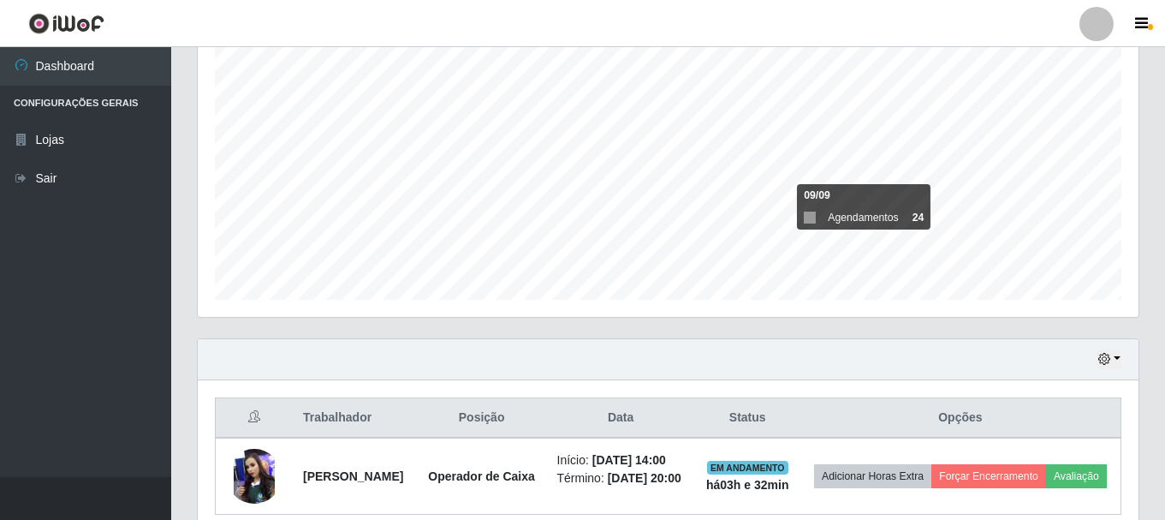
click at [543, 301] on div "Carregando... Buscar Recarregando em 30 segundos... Loja [Selecione...] Hiper Q…" at bounding box center [668, 165] width 943 height 776
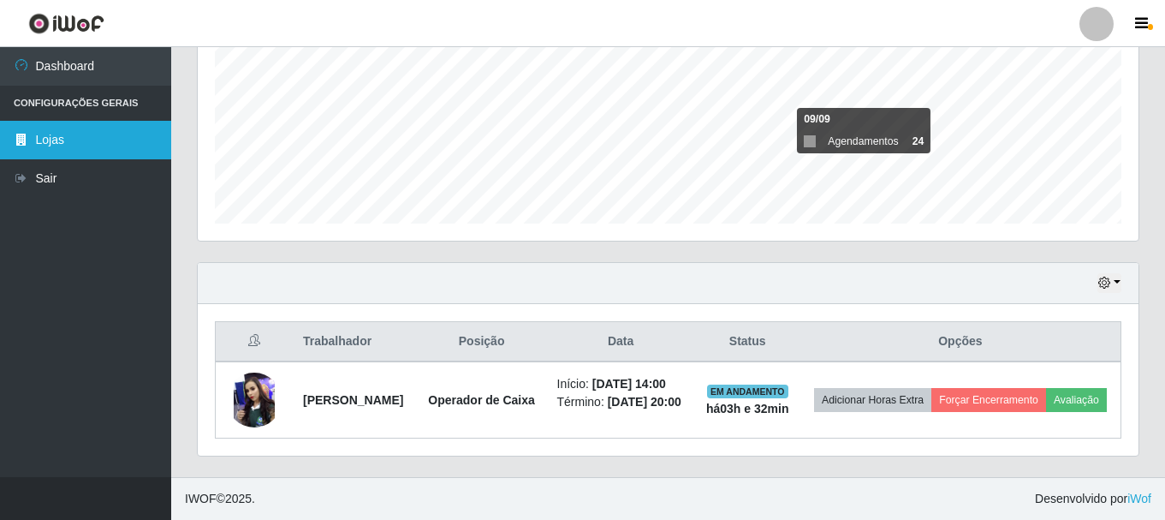
click at [0, 140] on div "Dashboard Configurações Gerais Lojas [PERSON_NAME]... Buscar Recarregando em 29…" at bounding box center [582, 67] width 1165 height 819
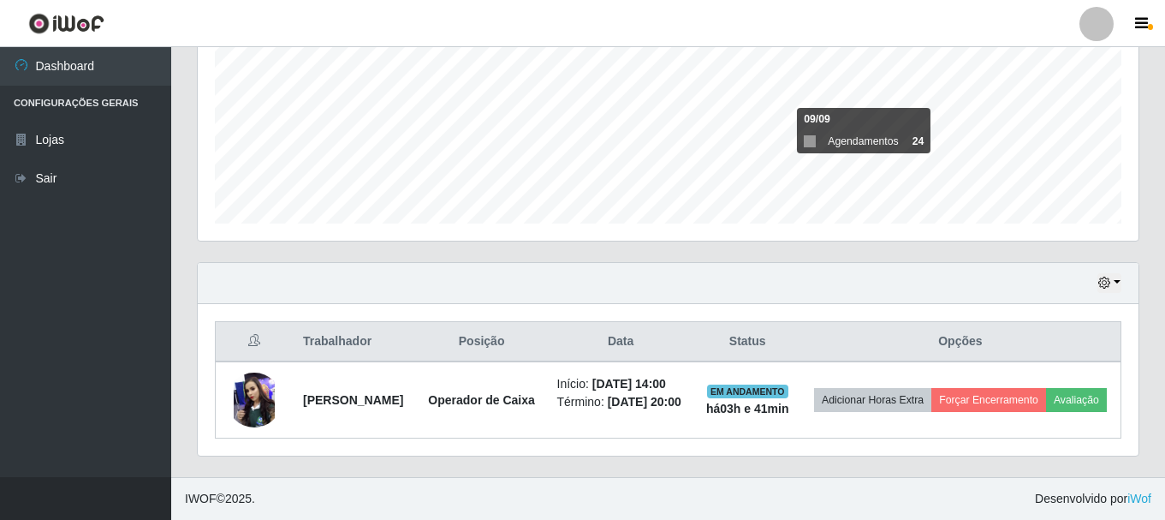
scroll to position [313, 0]
